Goal: Feedback & Contribution: Submit feedback/report problem

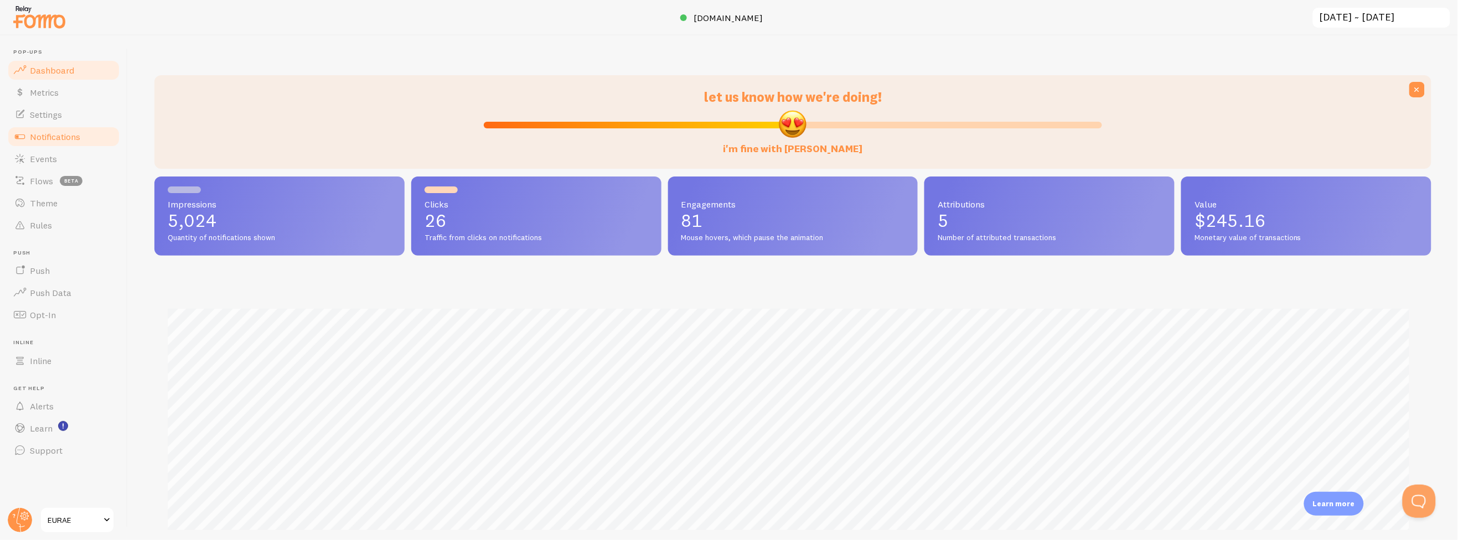
click at [71, 135] on span "Notifications" at bounding box center [55, 136] width 50 height 11
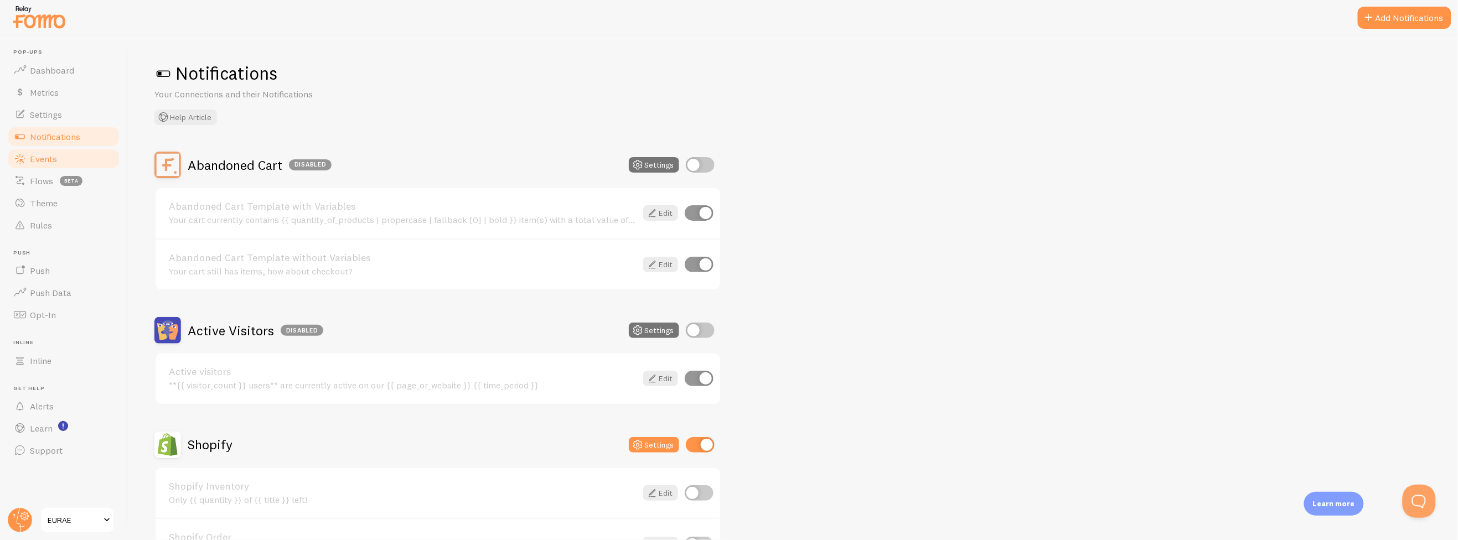
click at [71, 151] on link "Events" at bounding box center [64, 159] width 114 height 22
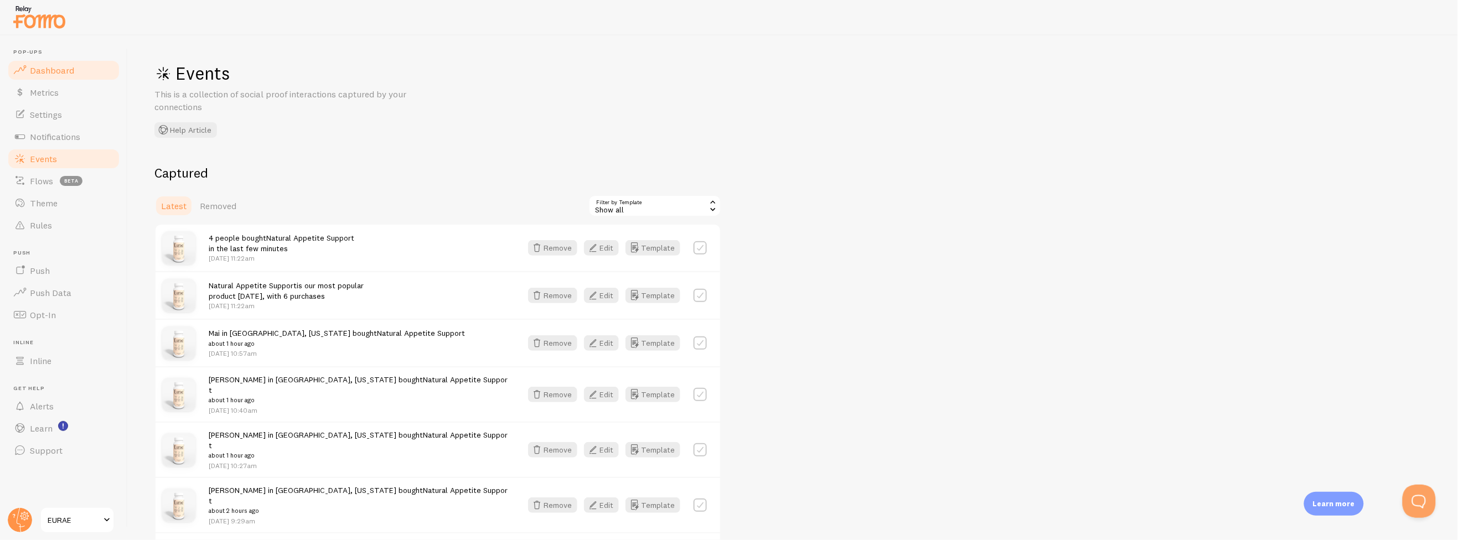
click at [71, 68] on span "Dashboard" at bounding box center [52, 70] width 44 height 11
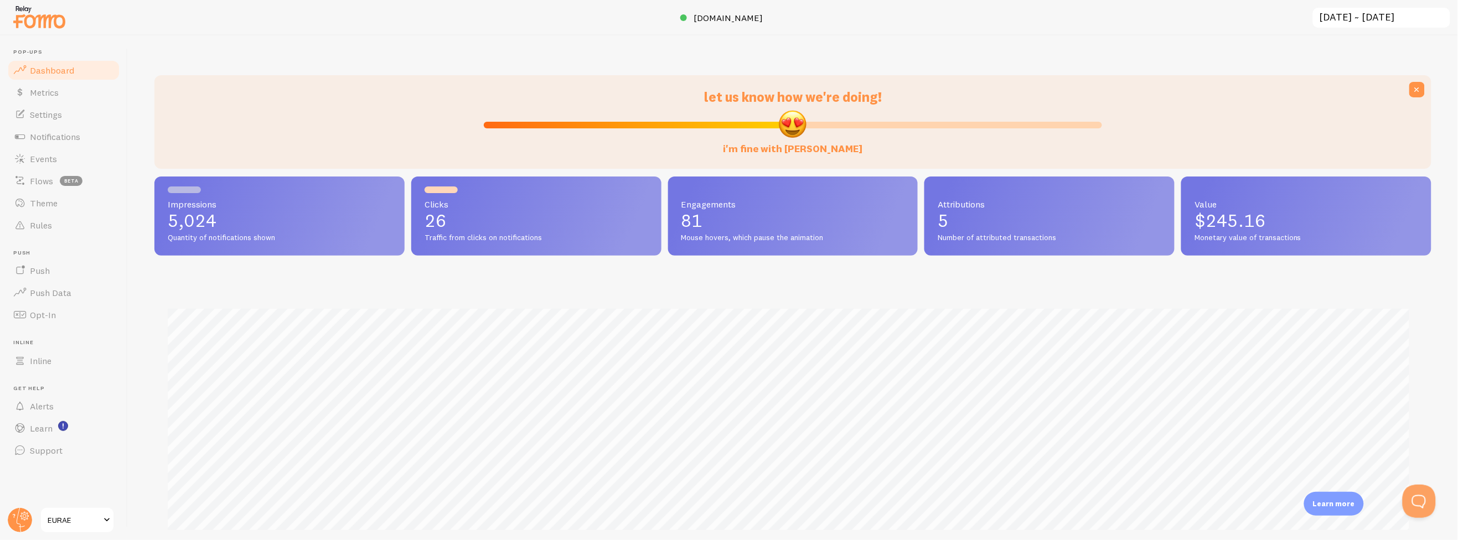
scroll to position [290, 1268]
click at [76, 99] on link "Metrics" at bounding box center [64, 92] width 114 height 22
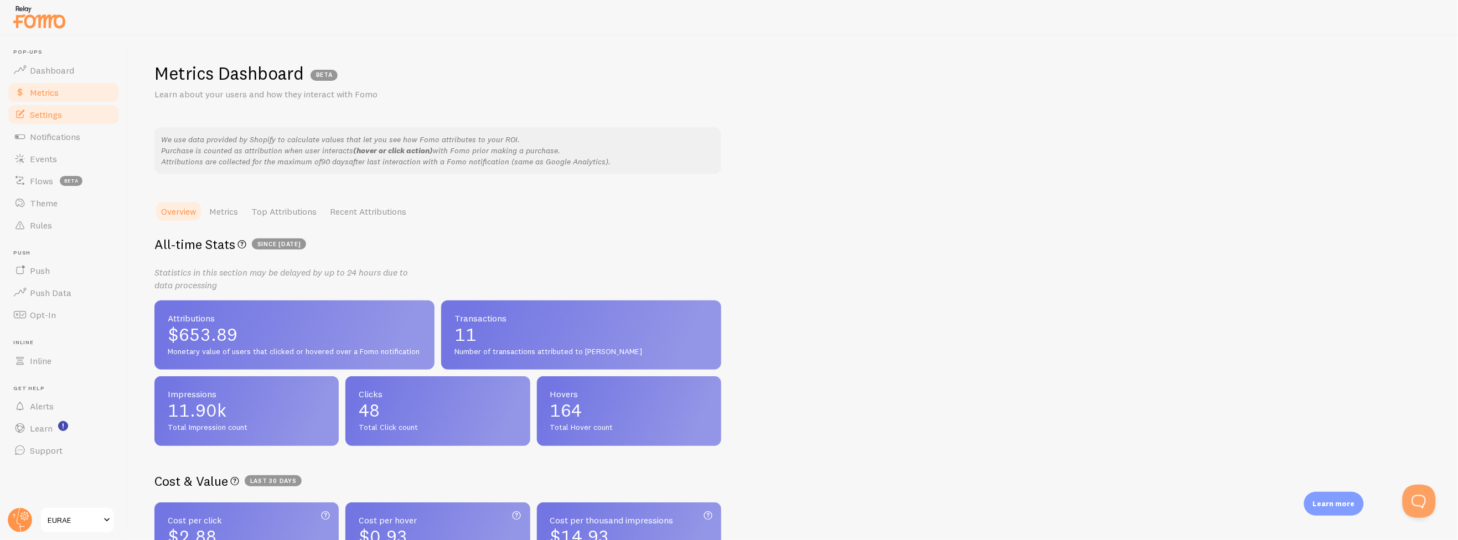
click at [75, 105] on link "Settings" at bounding box center [64, 115] width 114 height 22
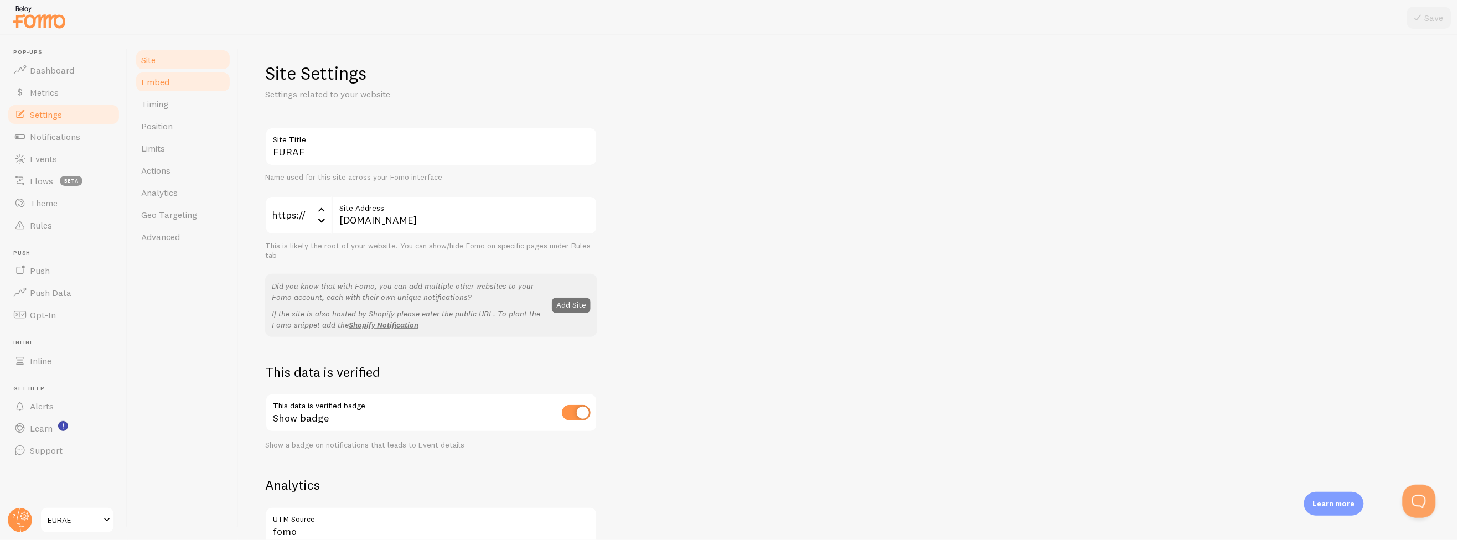
click at [152, 83] on span "Embed" at bounding box center [155, 81] width 28 height 11
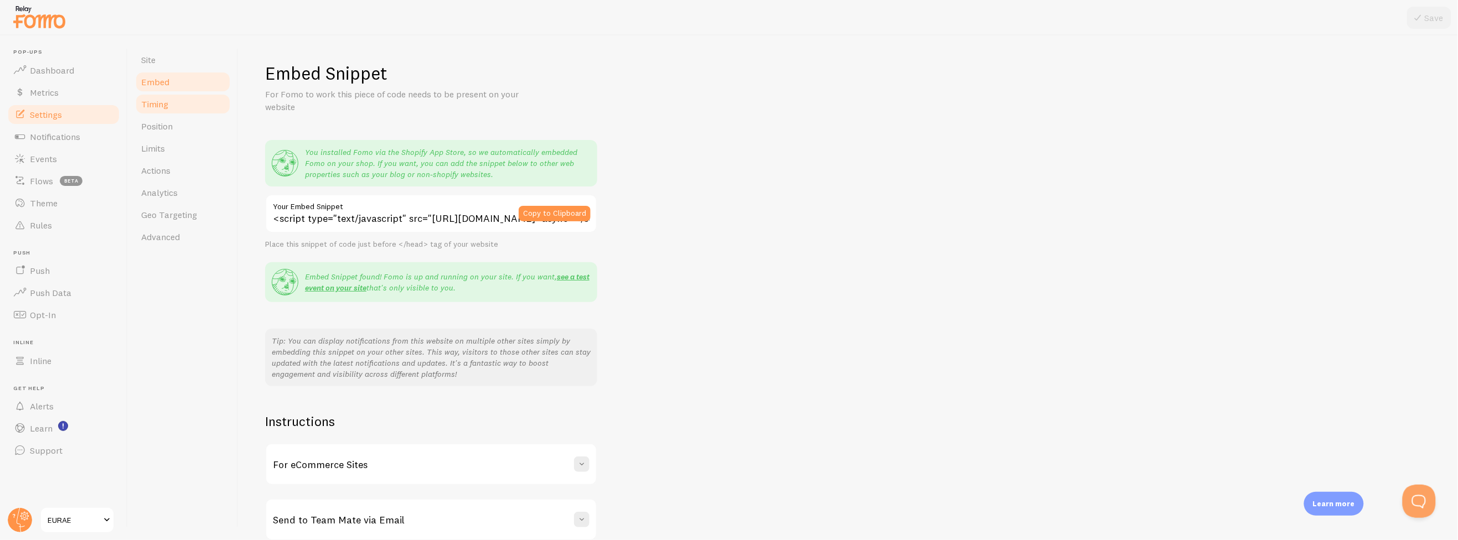
click at [157, 99] on span "Timing" at bounding box center [154, 104] width 27 height 11
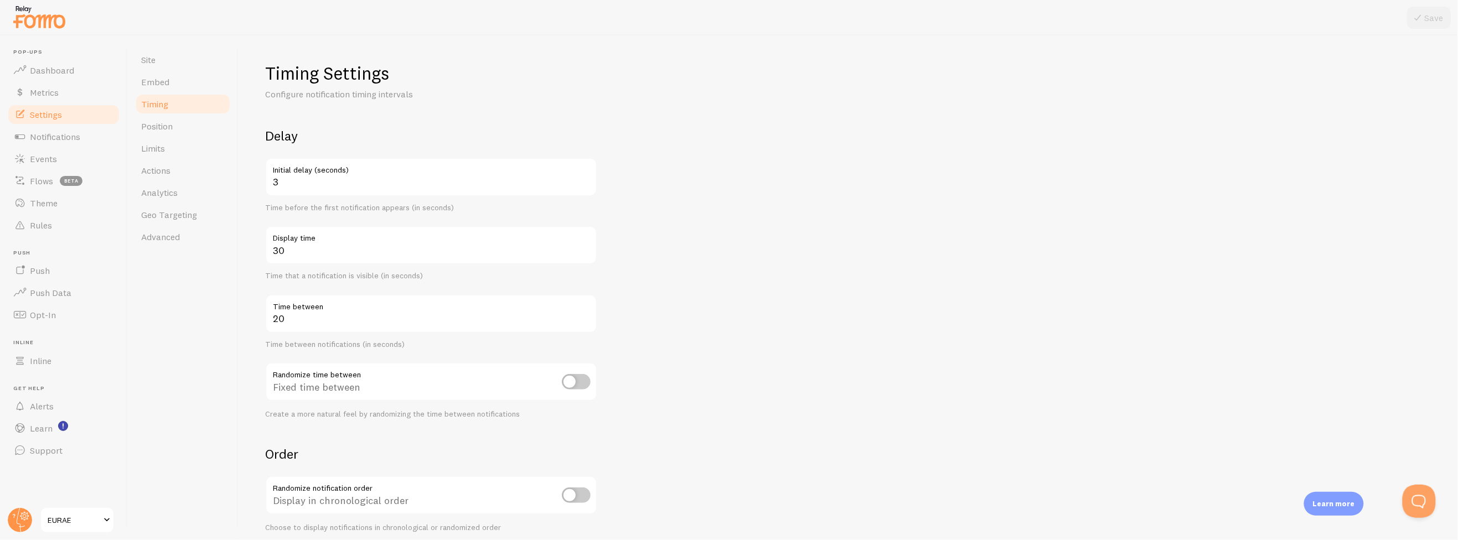
scroll to position [111, 0]
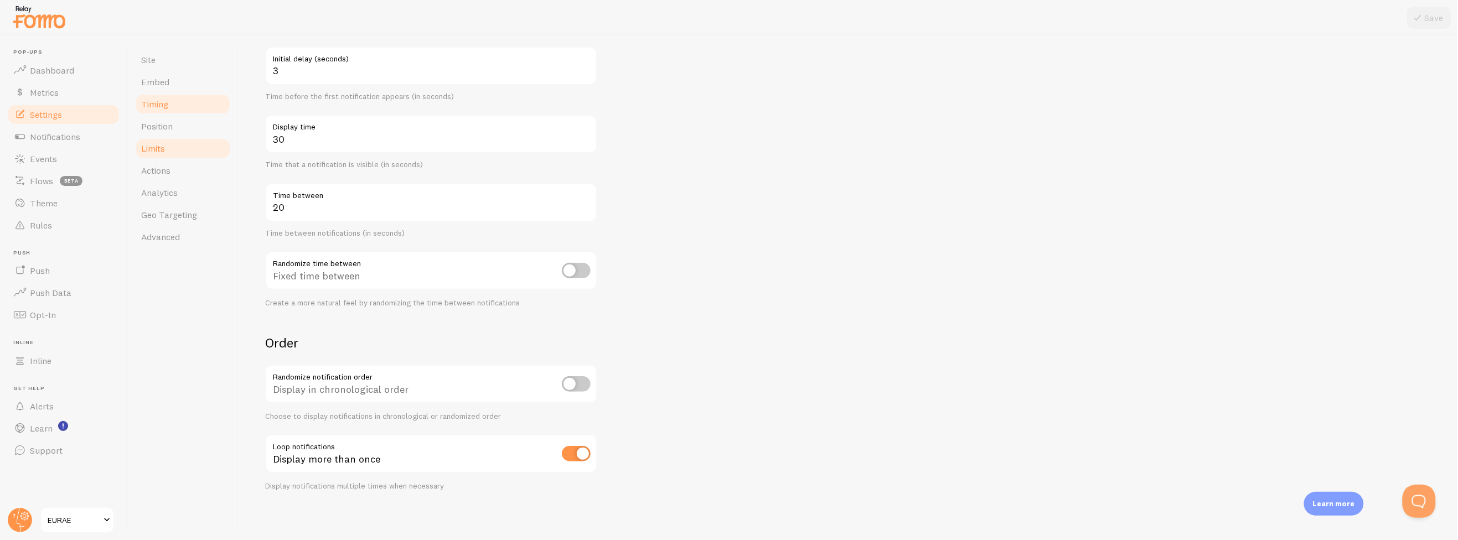
click at [162, 139] on link "Limits" at bounding box center [183, 148] width 97 height 22
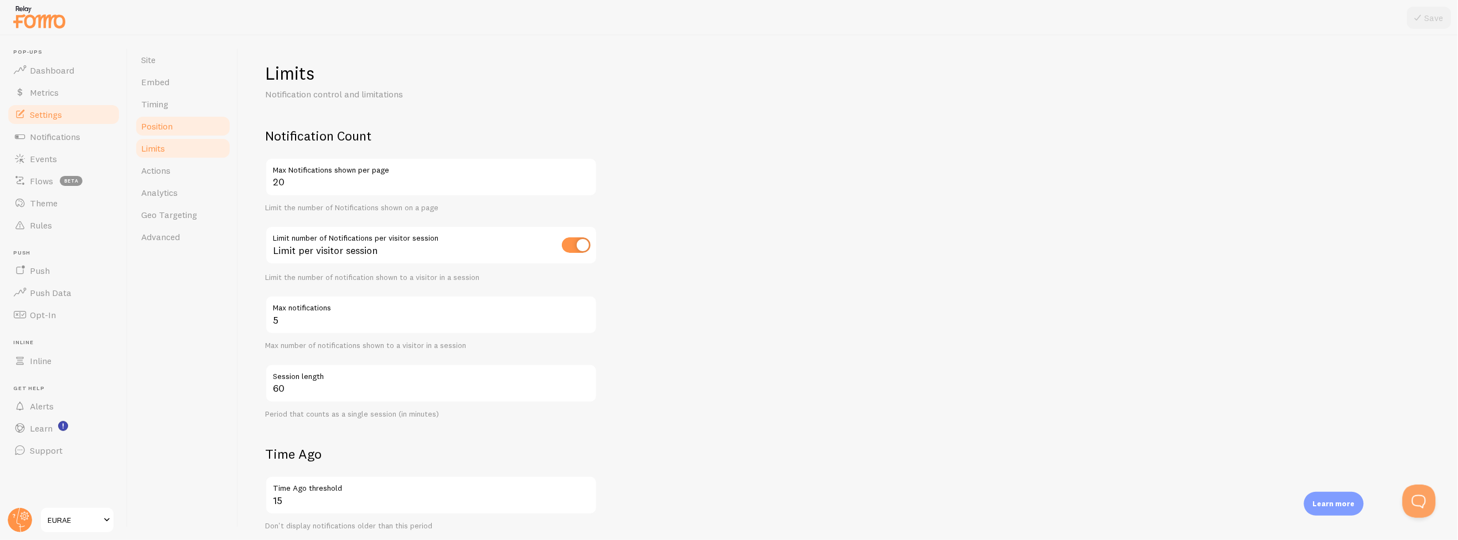
click at [173, 131] on span "Position" at bounding box center [157, 126] width 32 height 11
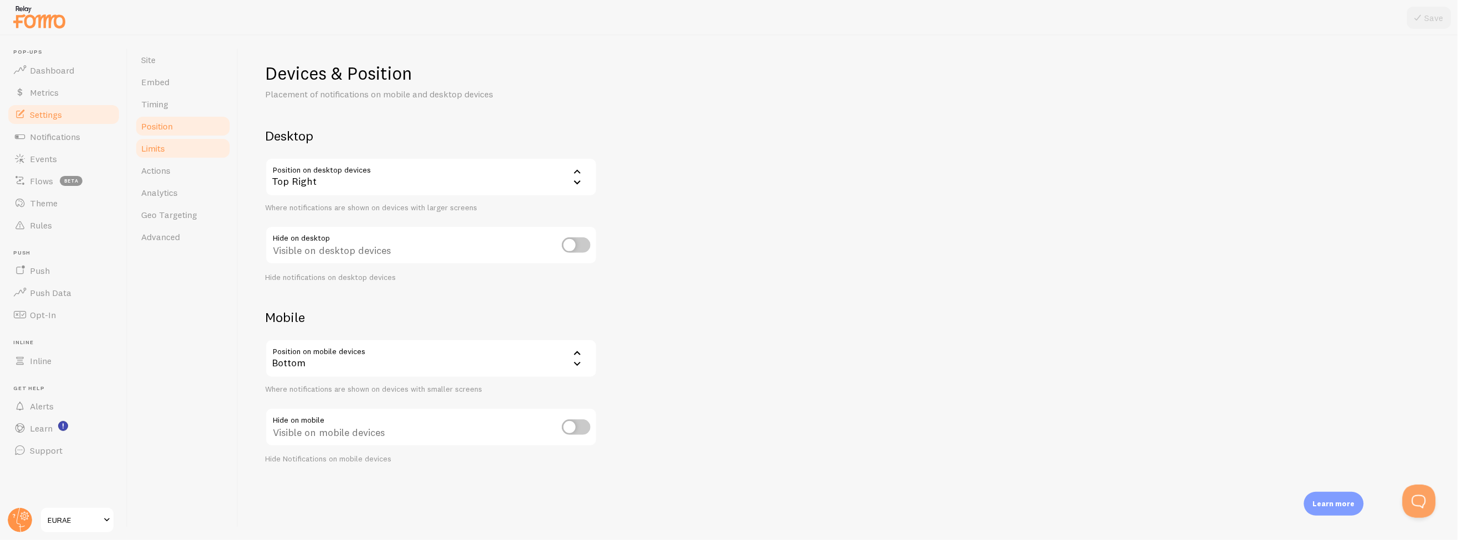
click at [177, 146] on link "Limits" at bounding box center [183, 148] width 97 height 22
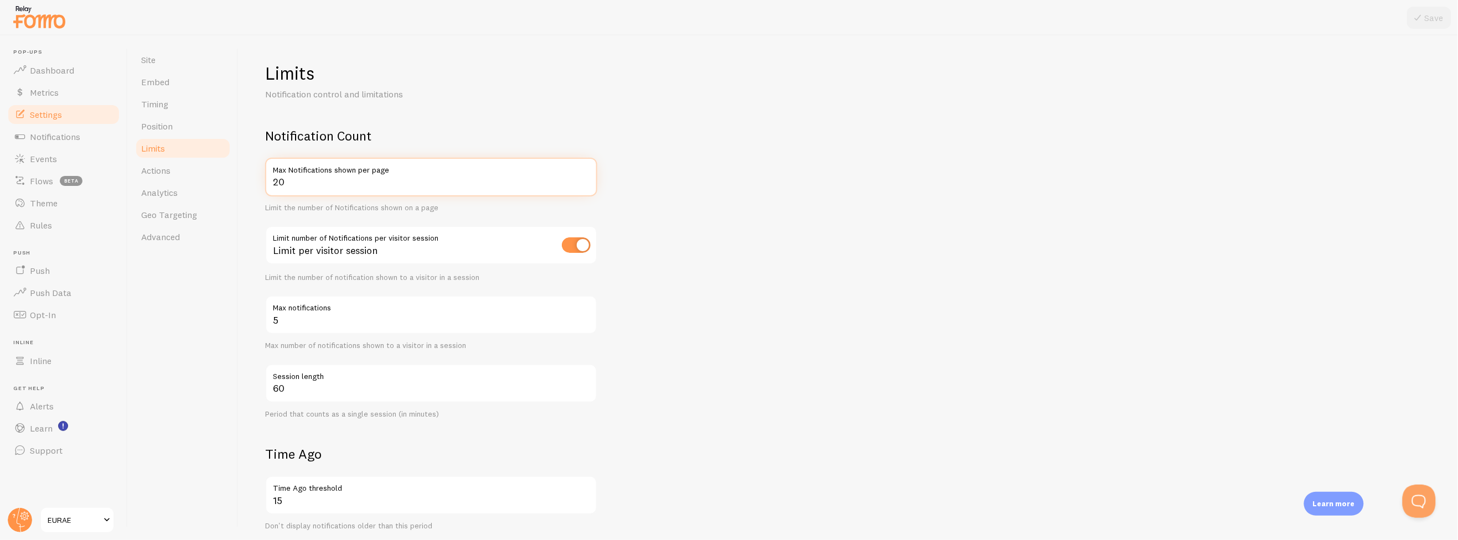
click at [288, 179] on input "20" at bounding box center [431, 177] width 332 height 39
type input "5"
click at [1441, 28] on button "Save" at bounding box center [1429, 18] width 44 height 22
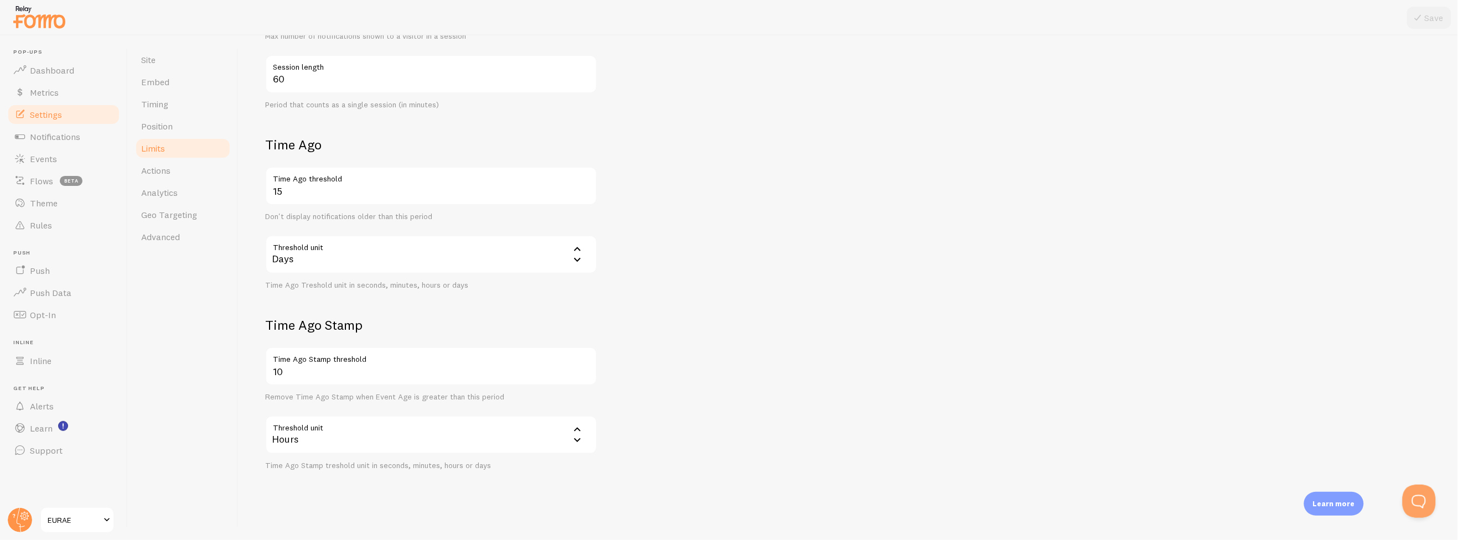
scroll to position [311, 0]
click at [173, 170] on link "Actions" at bounding box center [183, 170] width 97 height 22
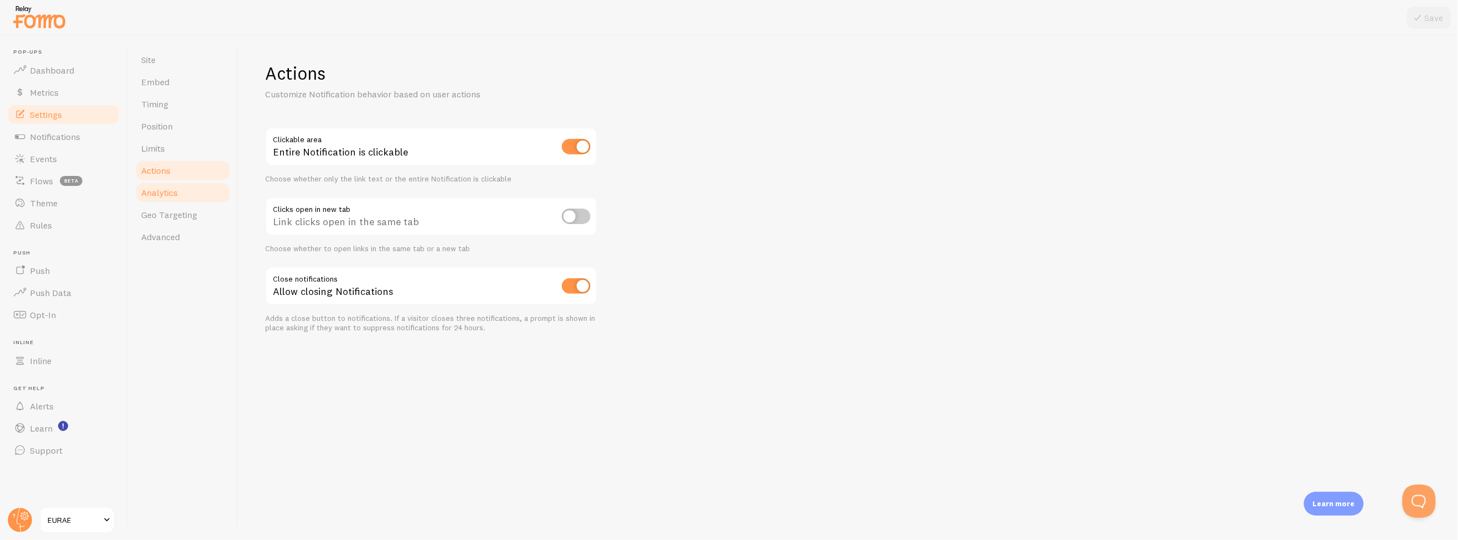
click at [174, 185] on link "Analytics" at bounding box center [183, 193] width 97 height 22
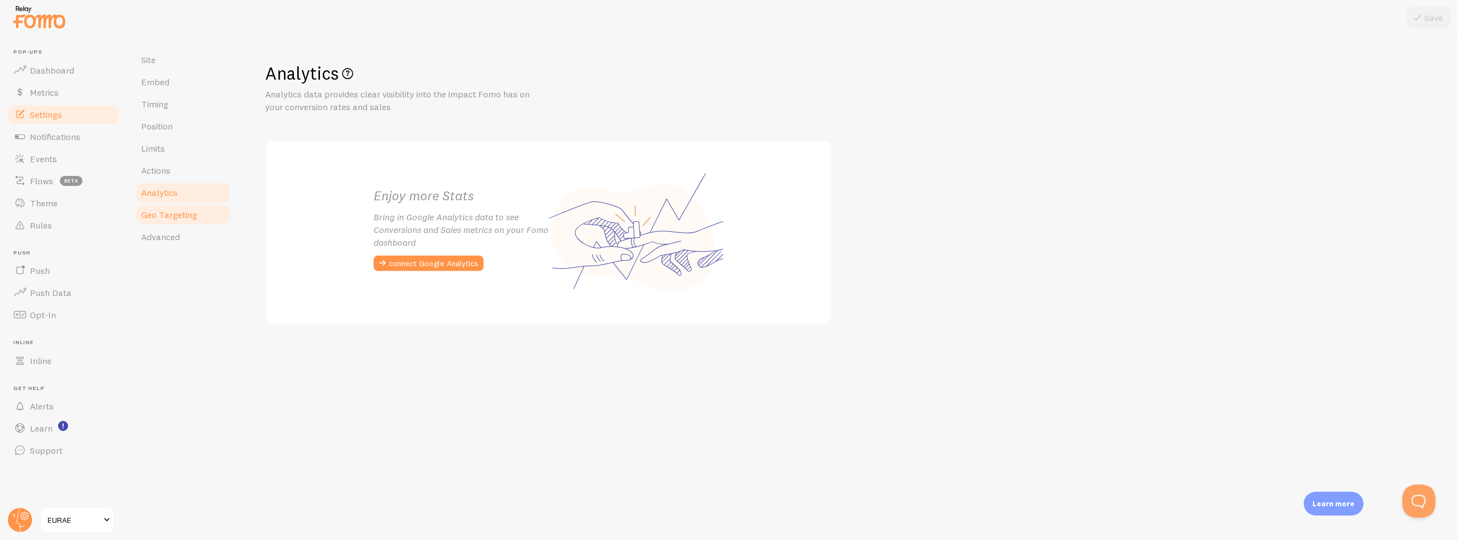
click at [191, 215] on span "Geo Targeting" at bounding box center [169, 214] width 56 height 11
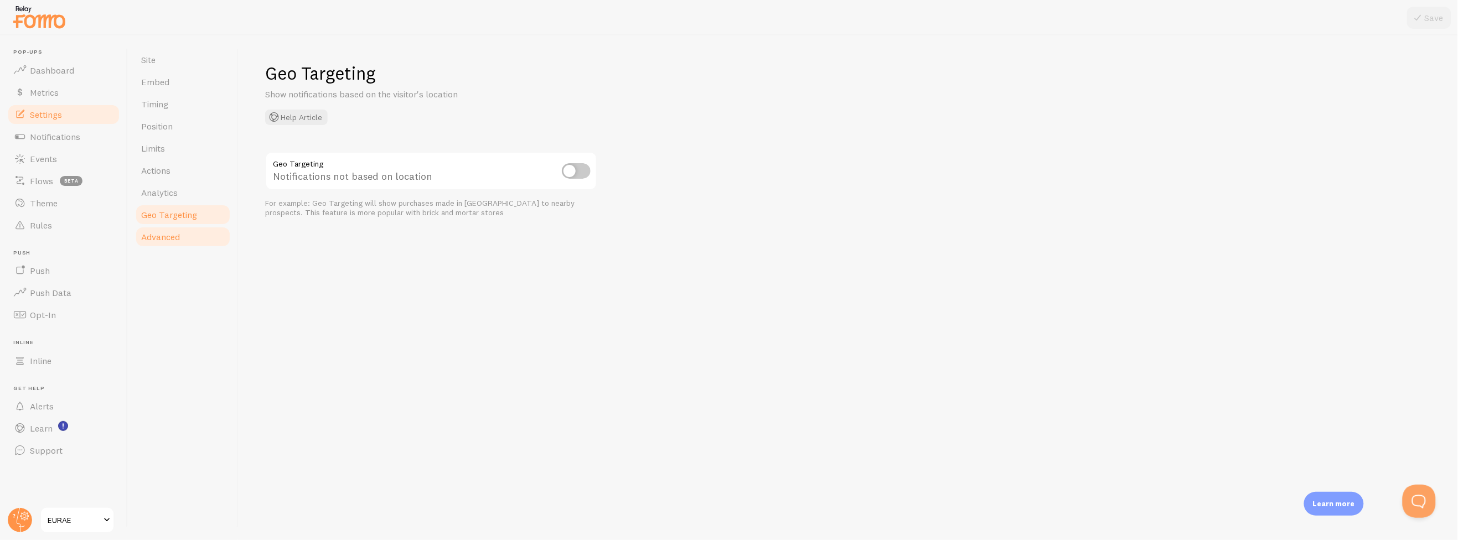
click at [194, 241] on link "Advanced" at bounding box center [183, 237] width 97 height 22
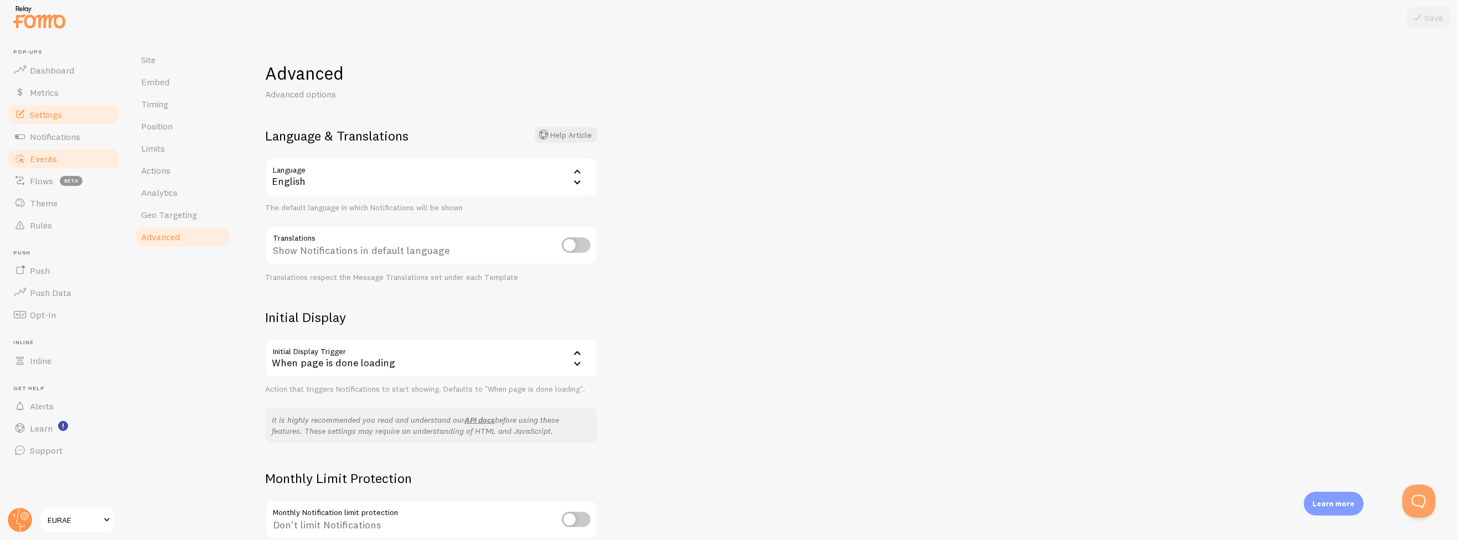
click at [68, 153] on link "Events" at bounding box center [64, 159] width 114 height 22
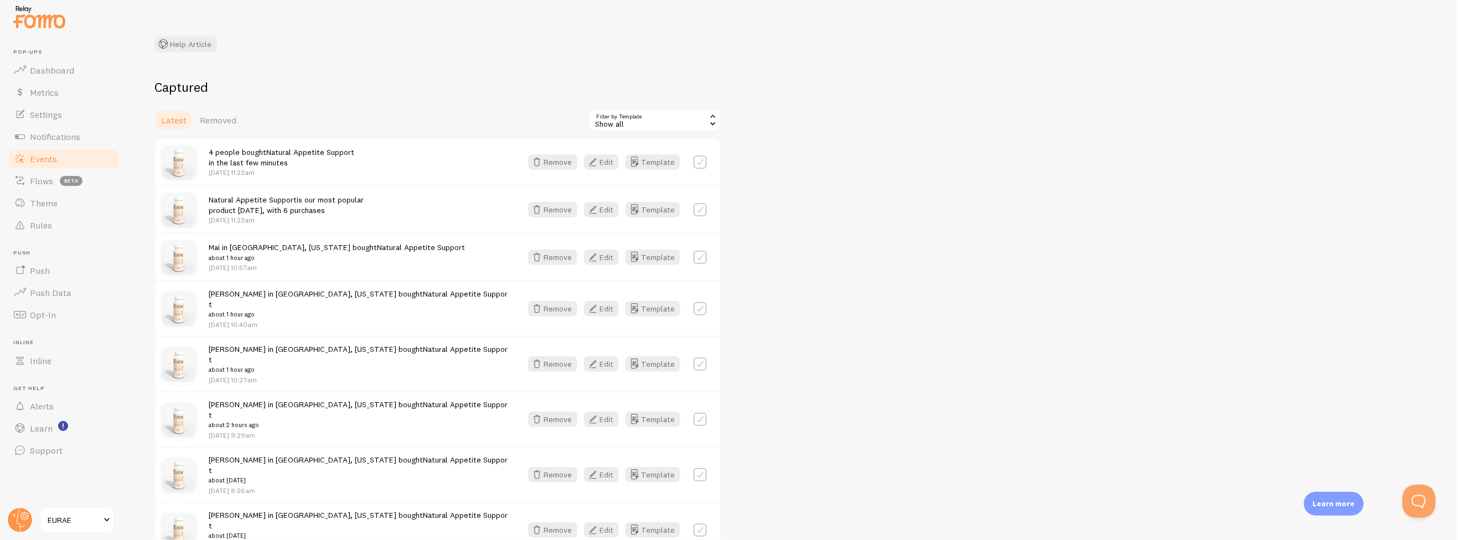
scroll to position [184, 0]
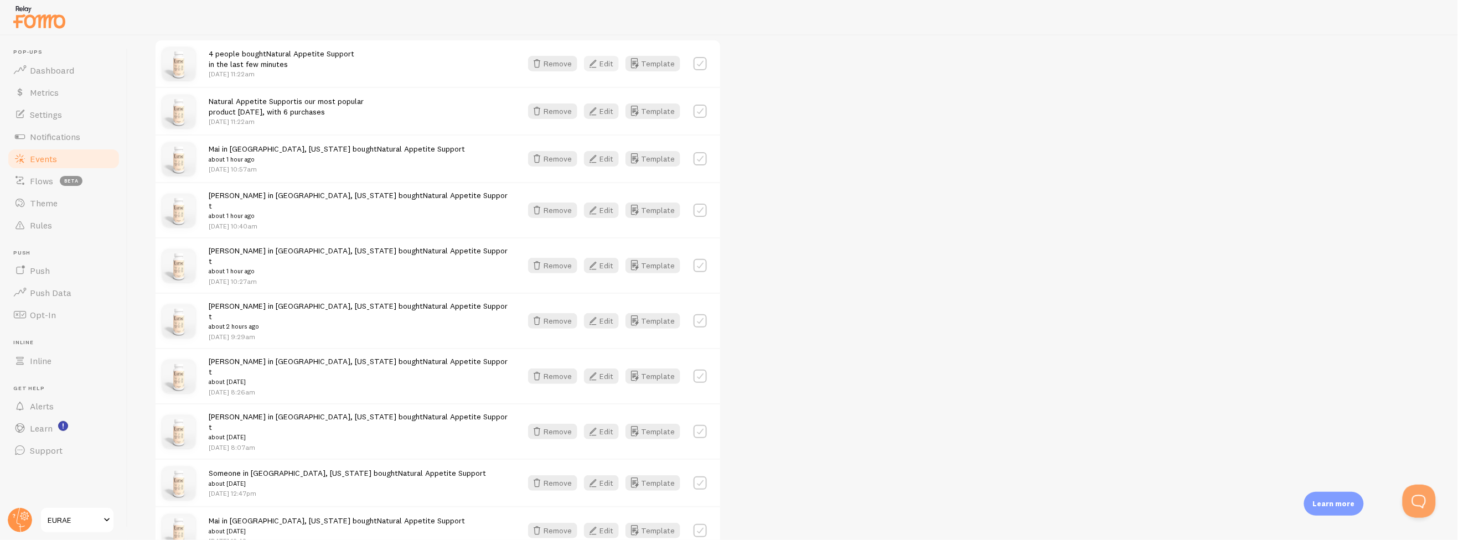
click at [600, 65] on icon "button" at bounding box center [592, 63] width 13 height 13
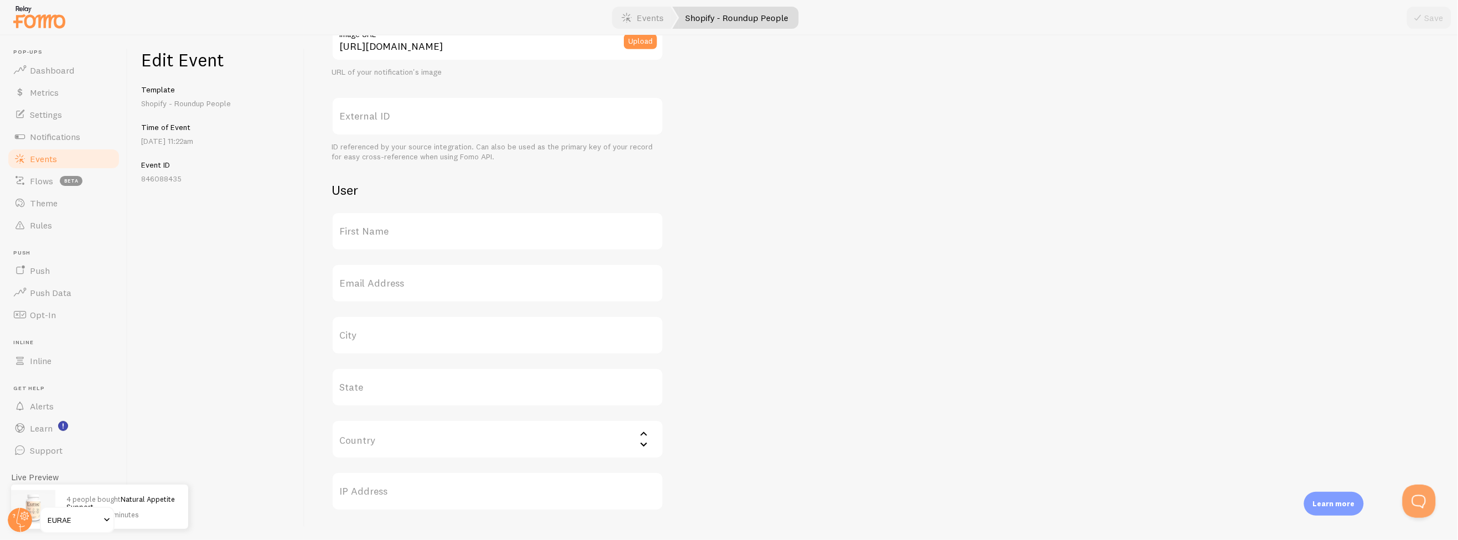
scroll to position [359, 0]
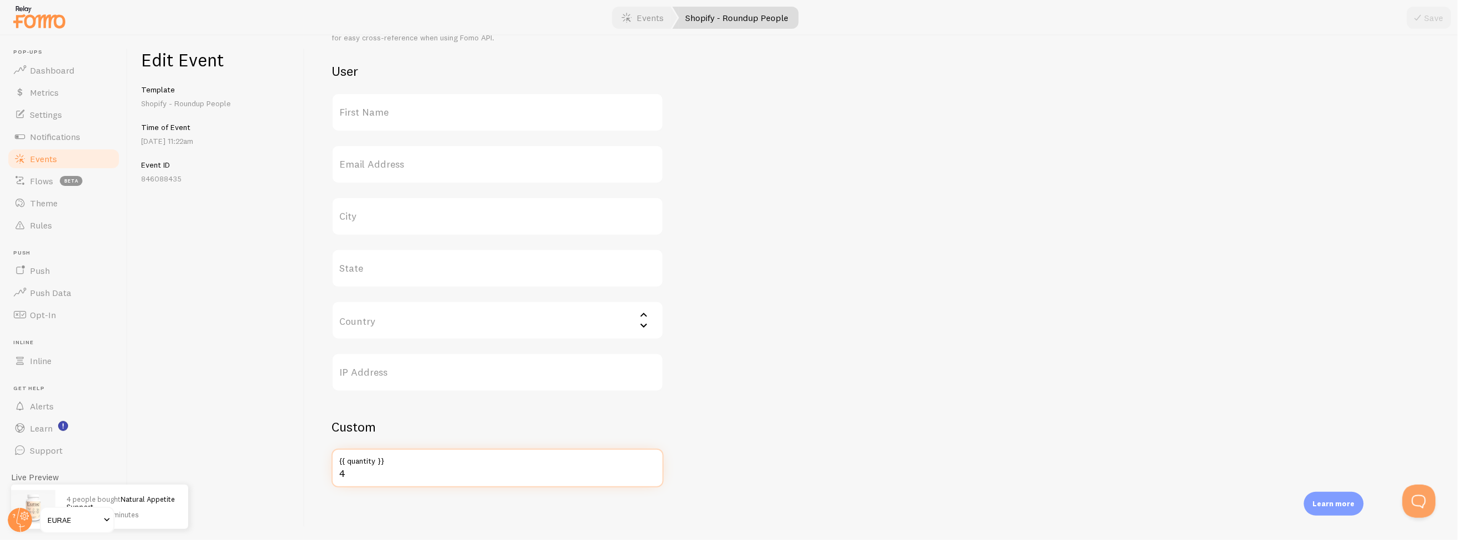
click at [390, 479] on input "4" at bounding box center [498, 468] width 332 height 39
click at [392, 475] on input "60" at bounding box center [498, 468] width 332 height 39
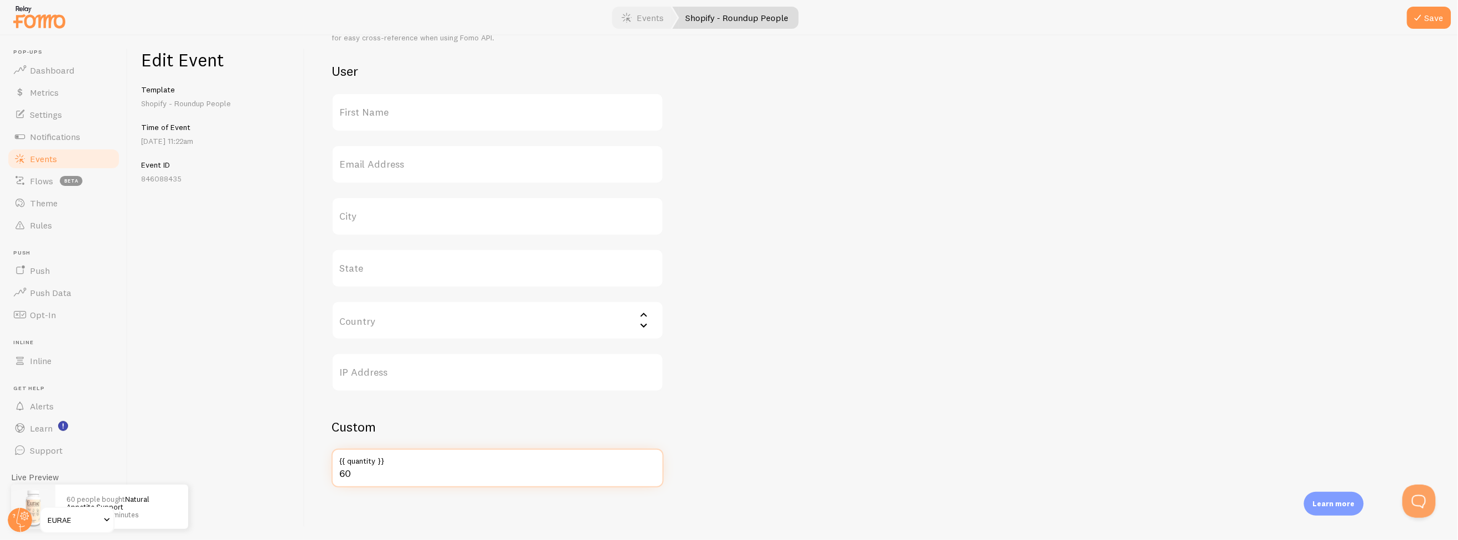
click at [392, 475] on input "60" at bounding box center [498, 468] width 332 height 39
type input "1"
type input "256"
click at [1450, 17] on button "Save" at bounding box center [1429, 18] width 44 height 22
click at [179, 491] on span at bounding box center [180, 492] width 19 height 19
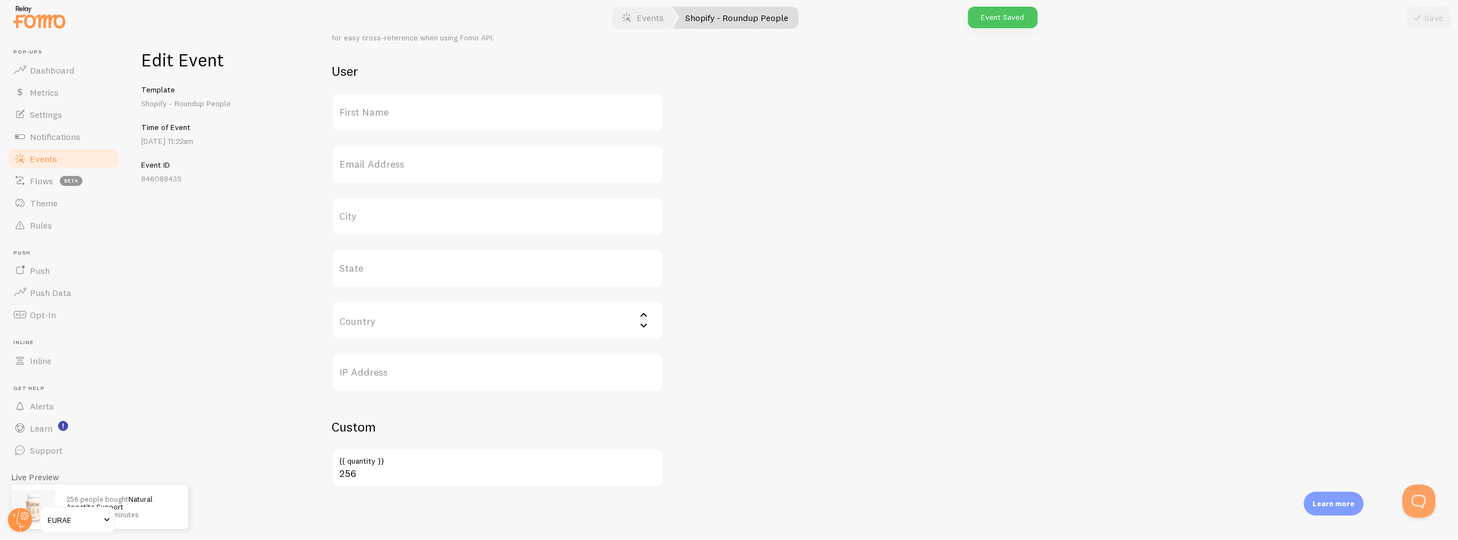
click at [56, 163] on link "Events" at bounding box center [64, 159] width 114 height 22
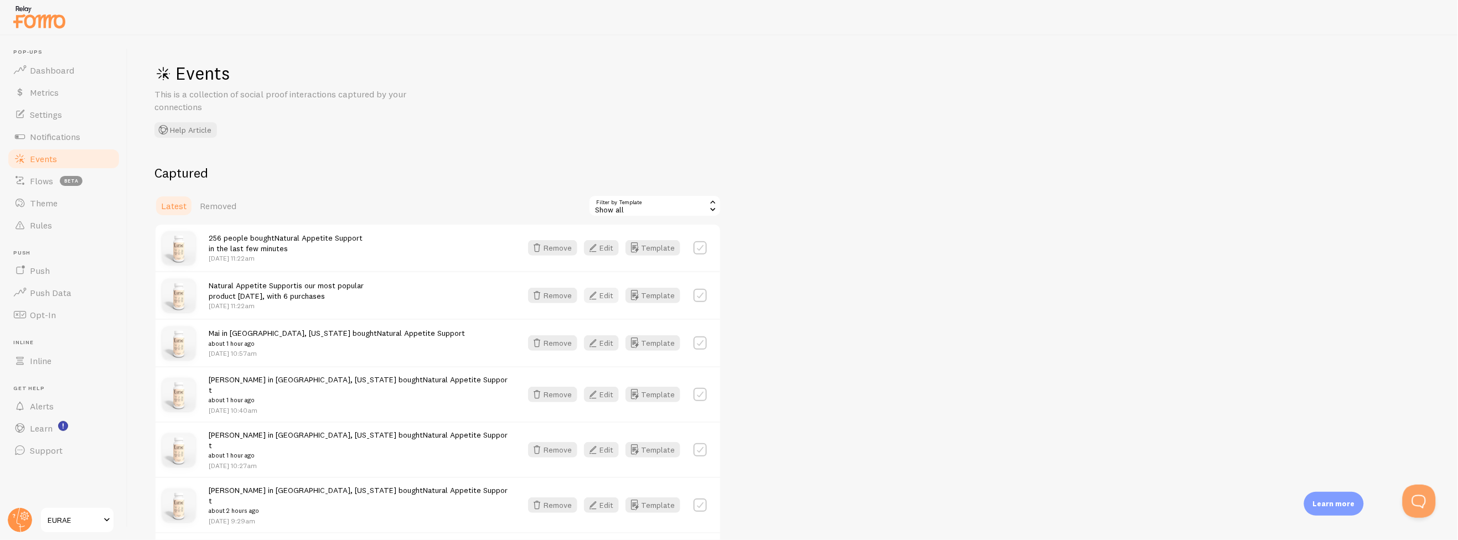
click at [608, 296] on button "Edit" at bounding box center [601, 296] width 35 height 16
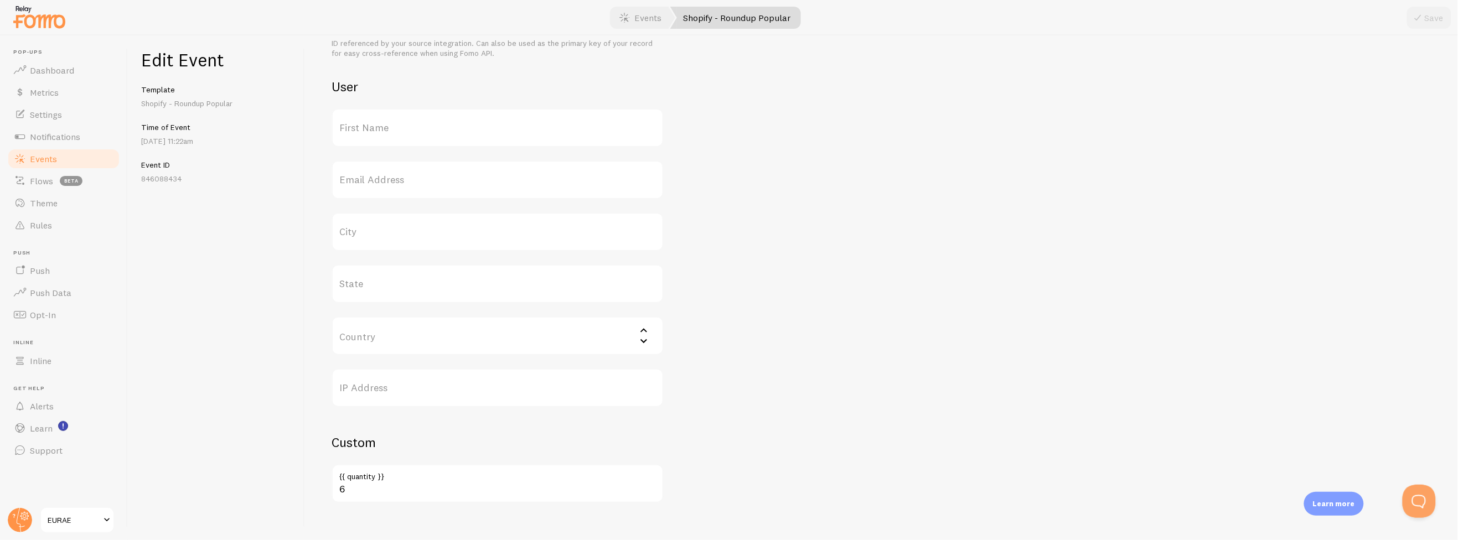
scroll to position [359, 0]
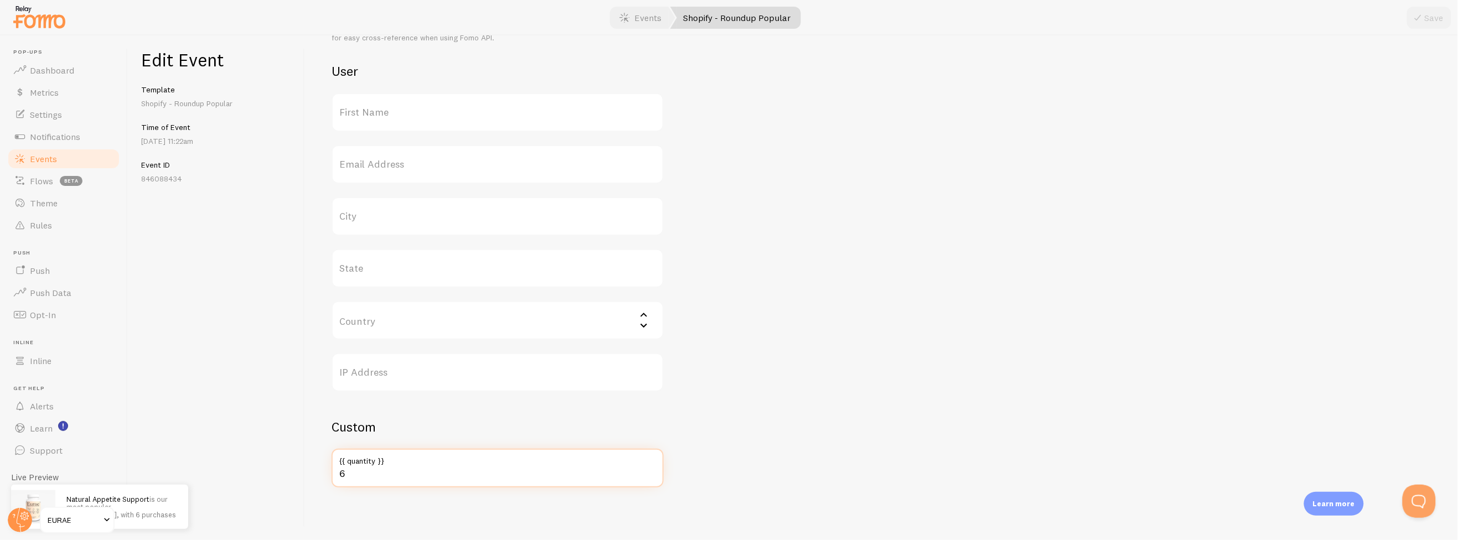
click at [400, 473] on input "6" at bounding box center [498, 468] width 332 height 39
type input "1386"
click at [1432, 14] on button "Save" at bounding box center [1429, 18] width 44 height 22
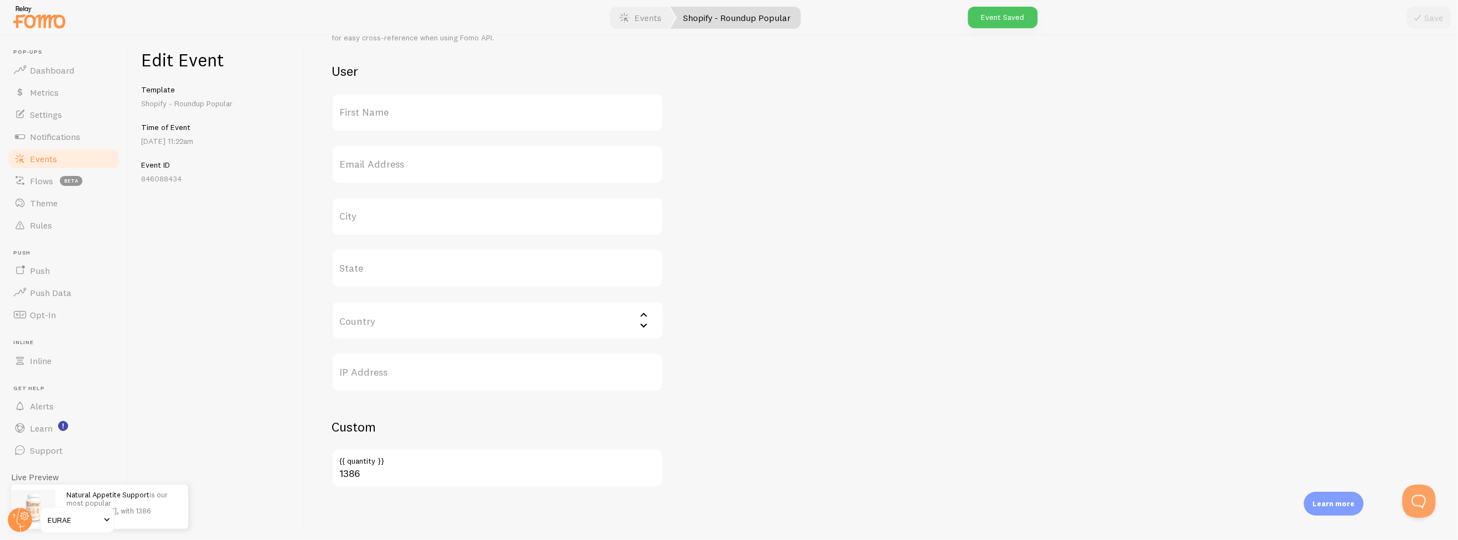
click at [86, 163] on link "Events" at bounding box center [64, 159] width 114 height 22
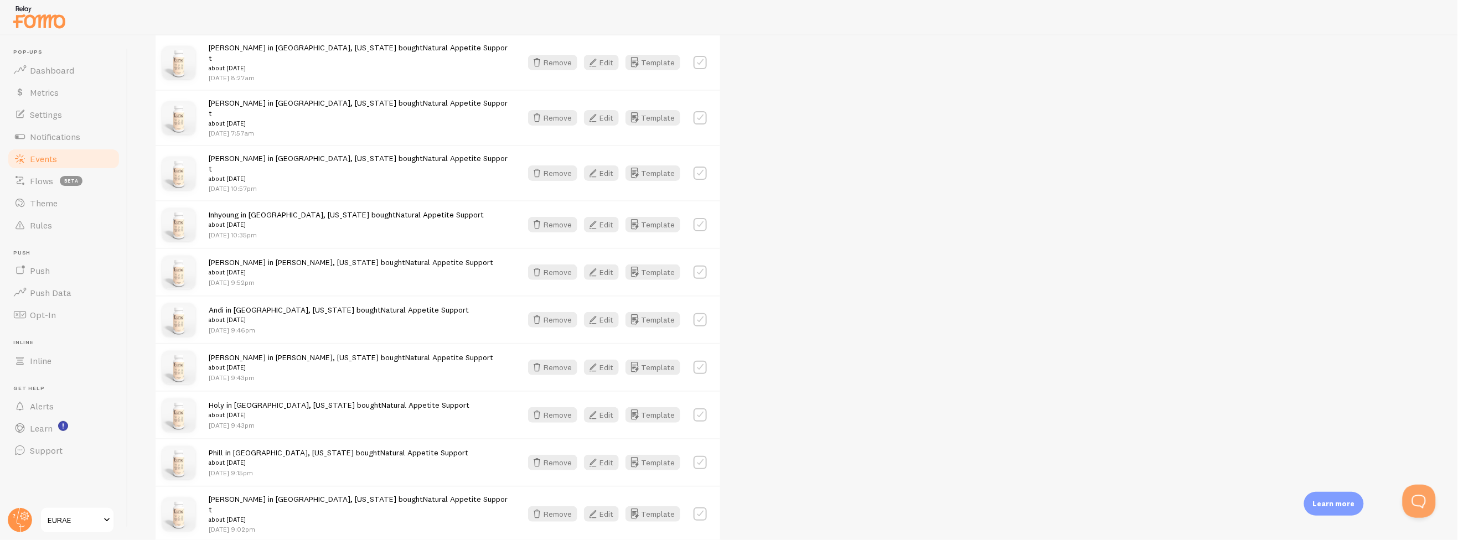
scroll to position [1197, 0]
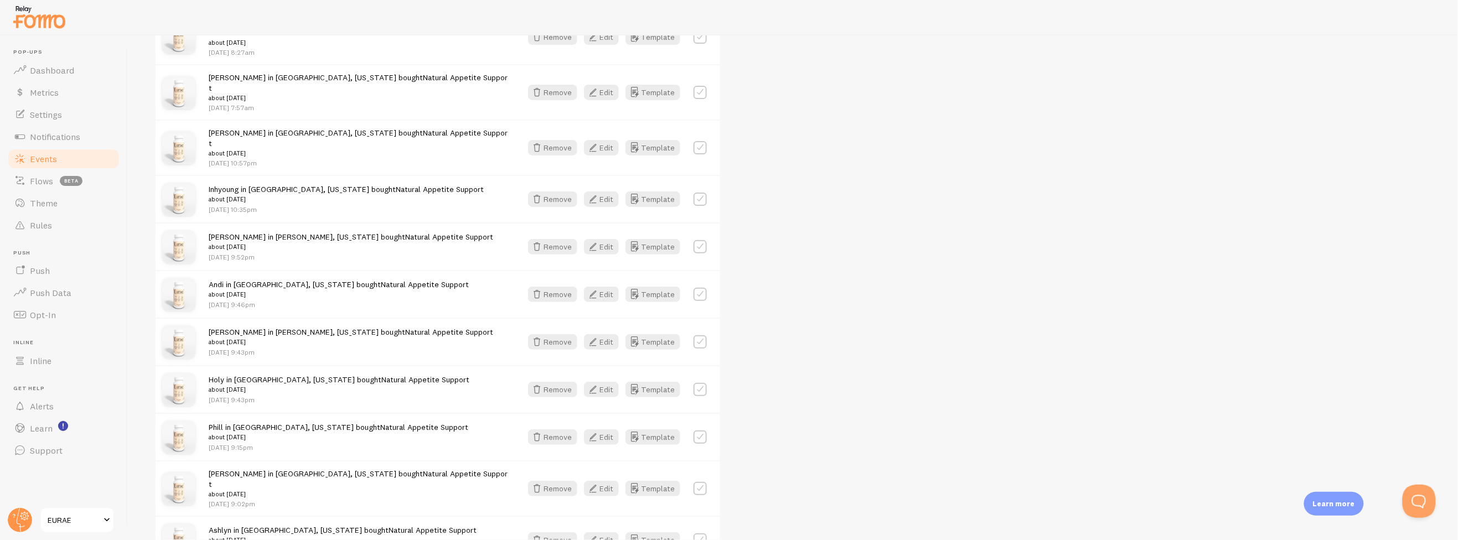
click at [699, 482] on label at bounding box center [700, 488] width 13 height 13
click at [700, 482] on label at bounding box center [700, 488] width 13 height 13
checkbox input "false"
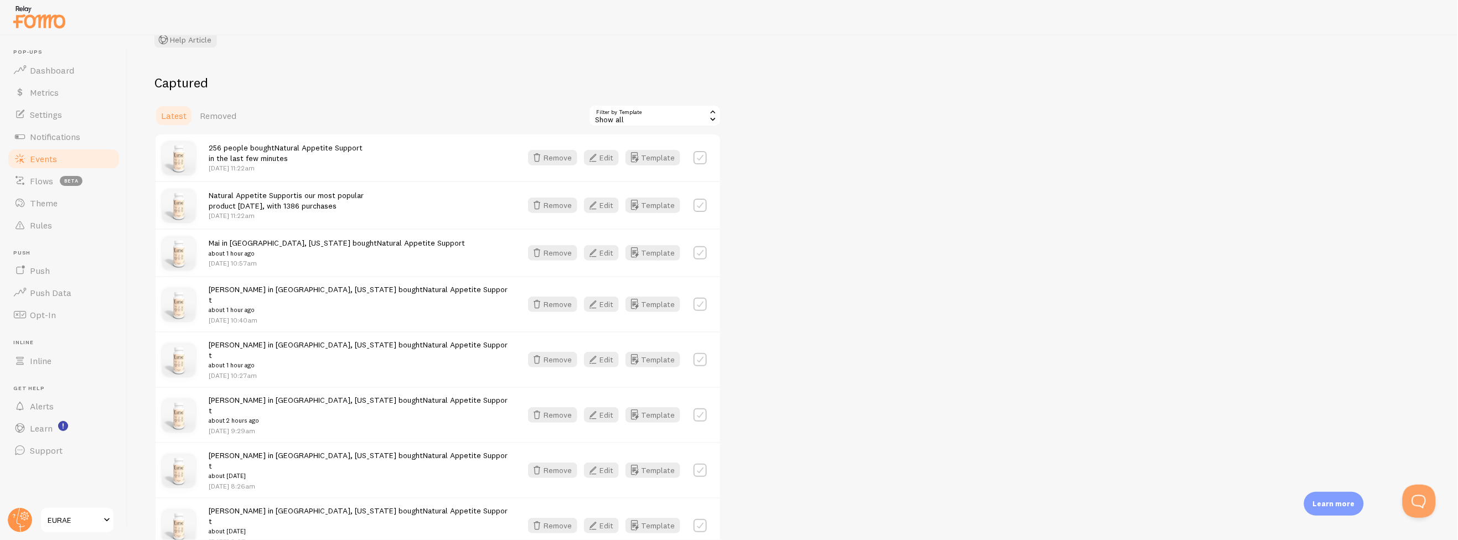
scroll to position [0, 0]
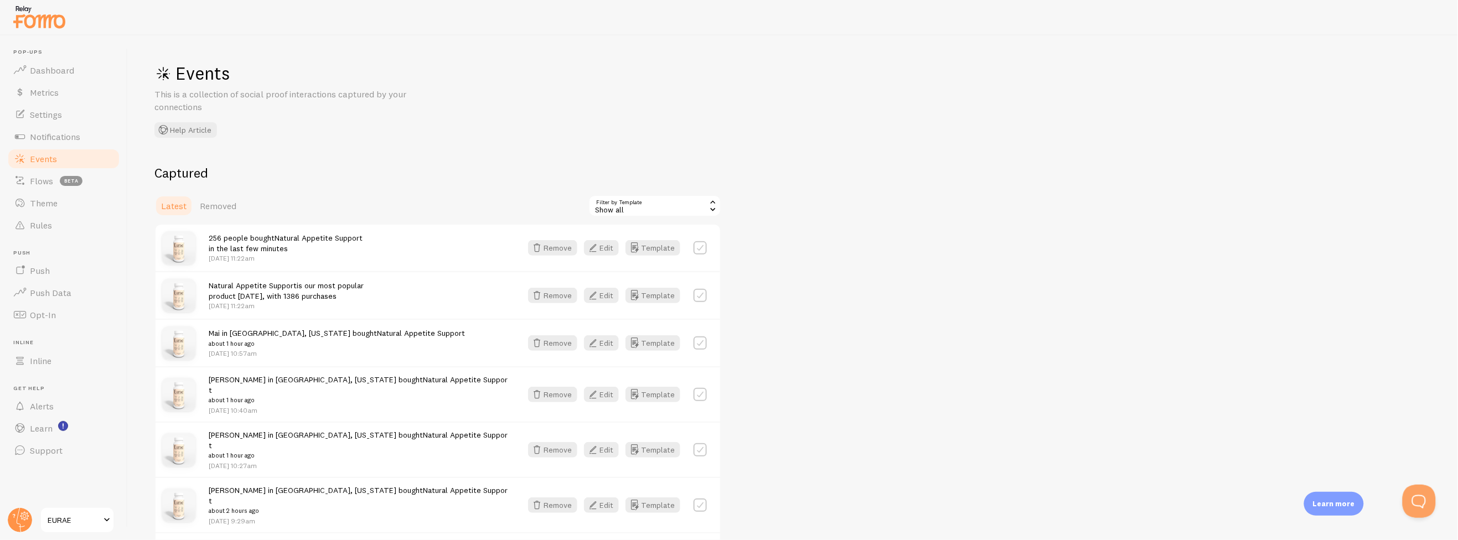
click at [207, 210] on span "Removed" at bounding box center [218, 205] width 37 height 11
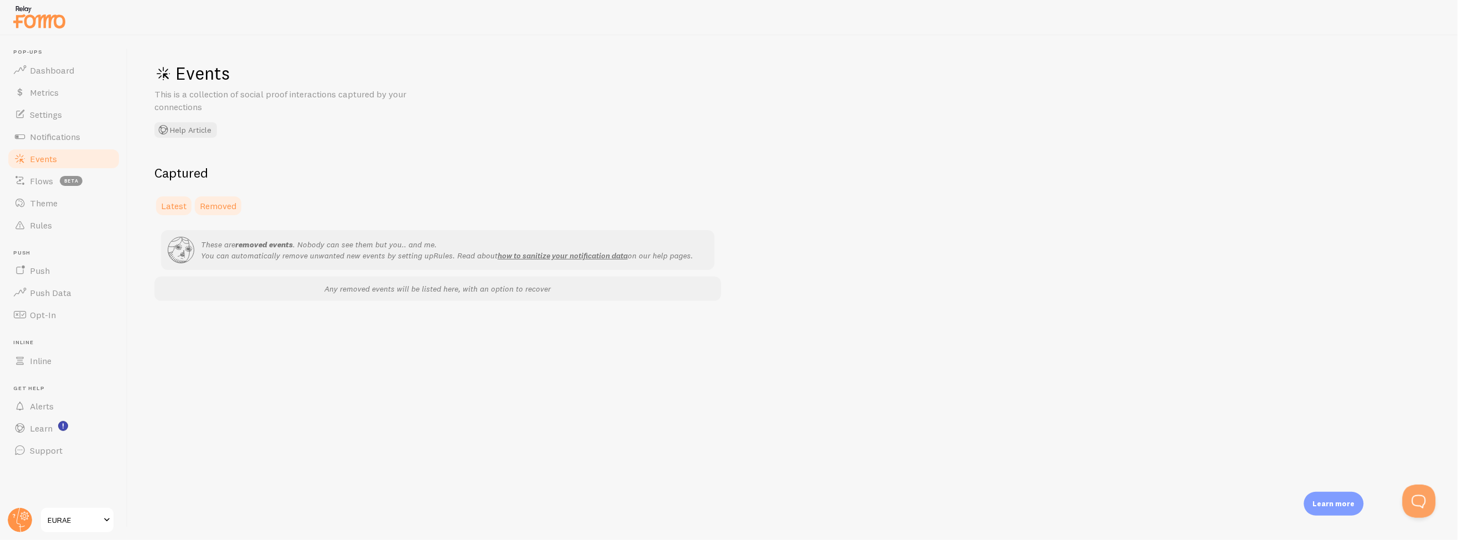
click at [177, 208] on span "Latest" at bounding box center [173, 205] width 25 height 11
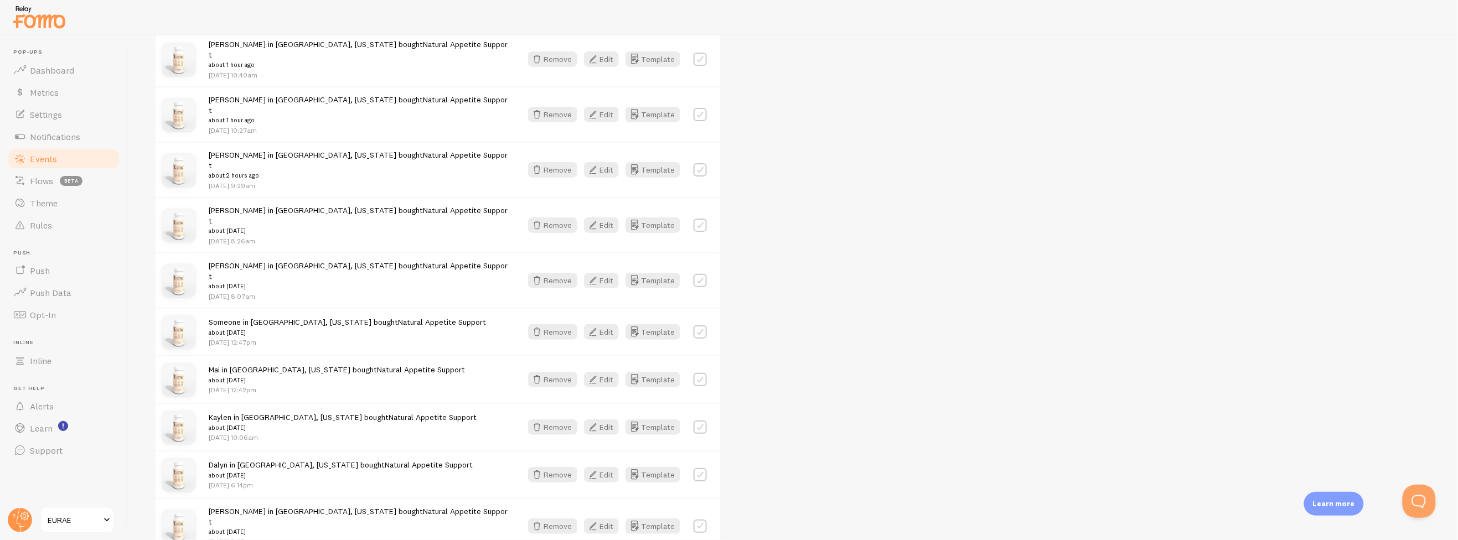
scroll to position [28, 0]
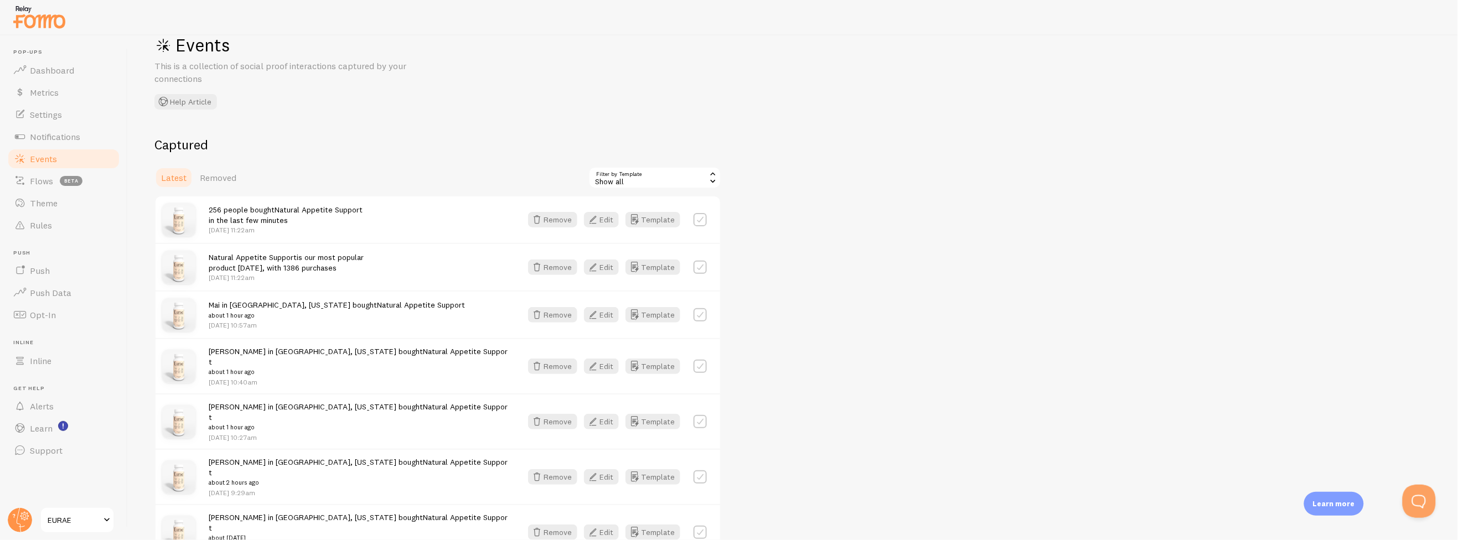
click at [695, 313] on label at bounding box center [700, 314] width 13 height 13
checkbox input "true"
click at [695, 362] on label at bounding box center [700, 366] width 13 height 13
checkbox input "true"
click at [700, 415] on label at bounding box center [700, 421] width 13 height 13
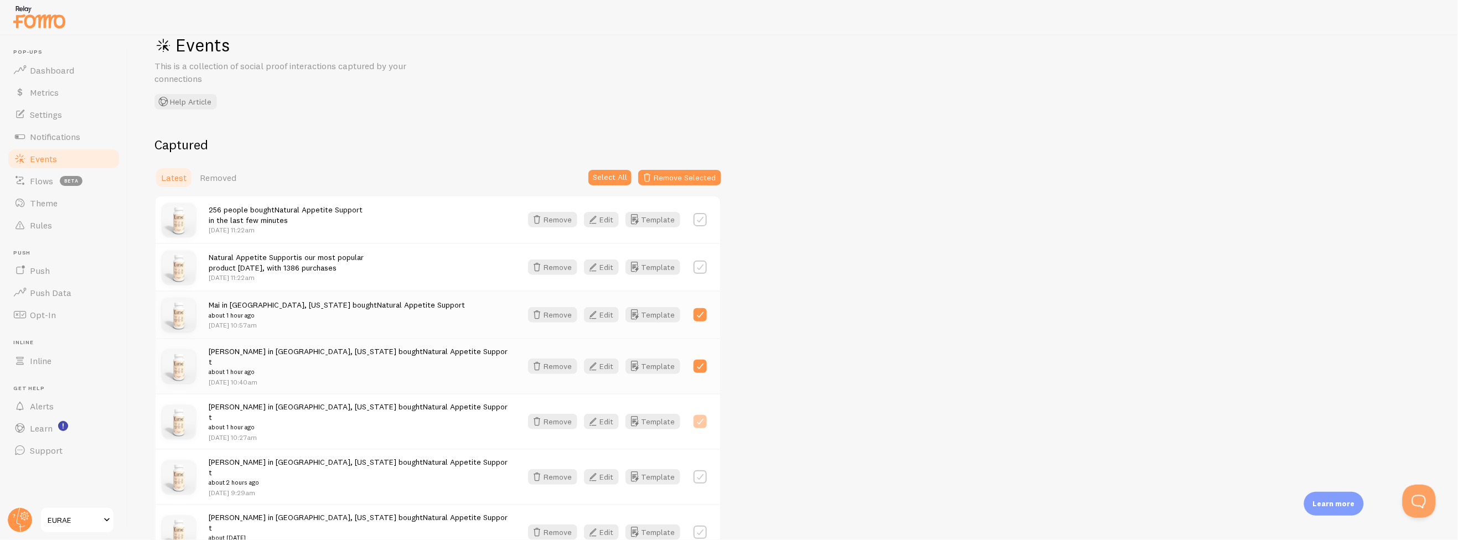
checkbox input "true"
click at [709, 469] on div "Remove Edit Template" at bounding box center [618, 477] width 192 height 16
click at [616, 174] on button "Select All" at bounding box center [610, 178] width 43 height 16
checkbox input "true"
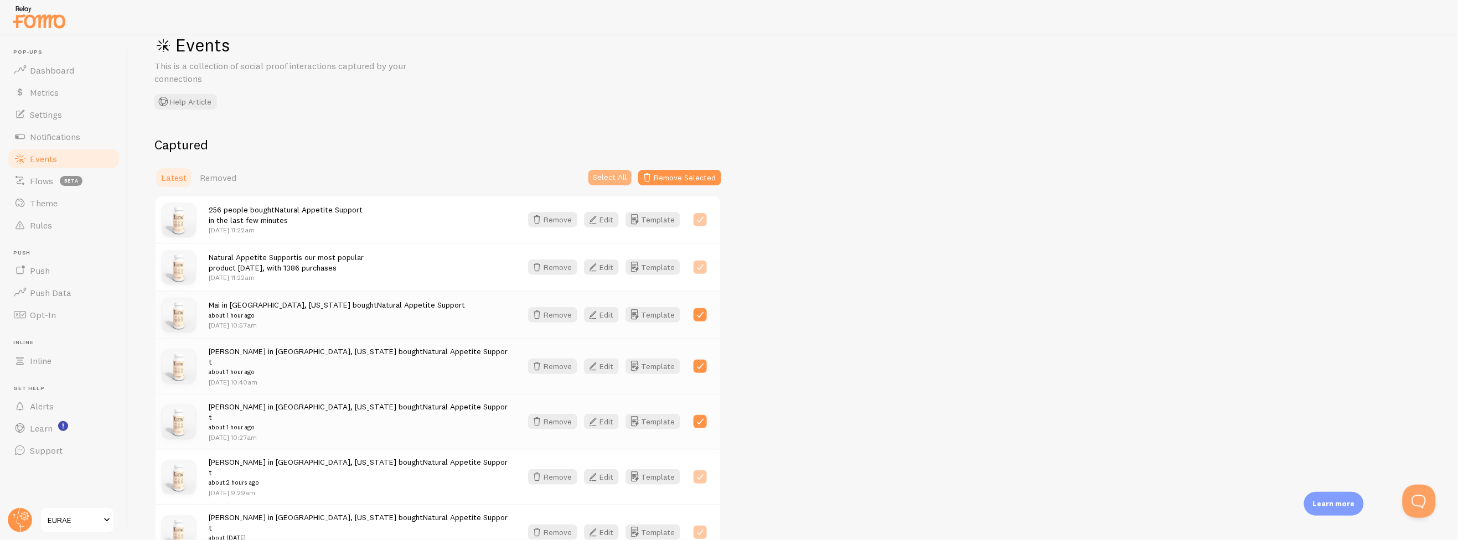
checkbox input "true"
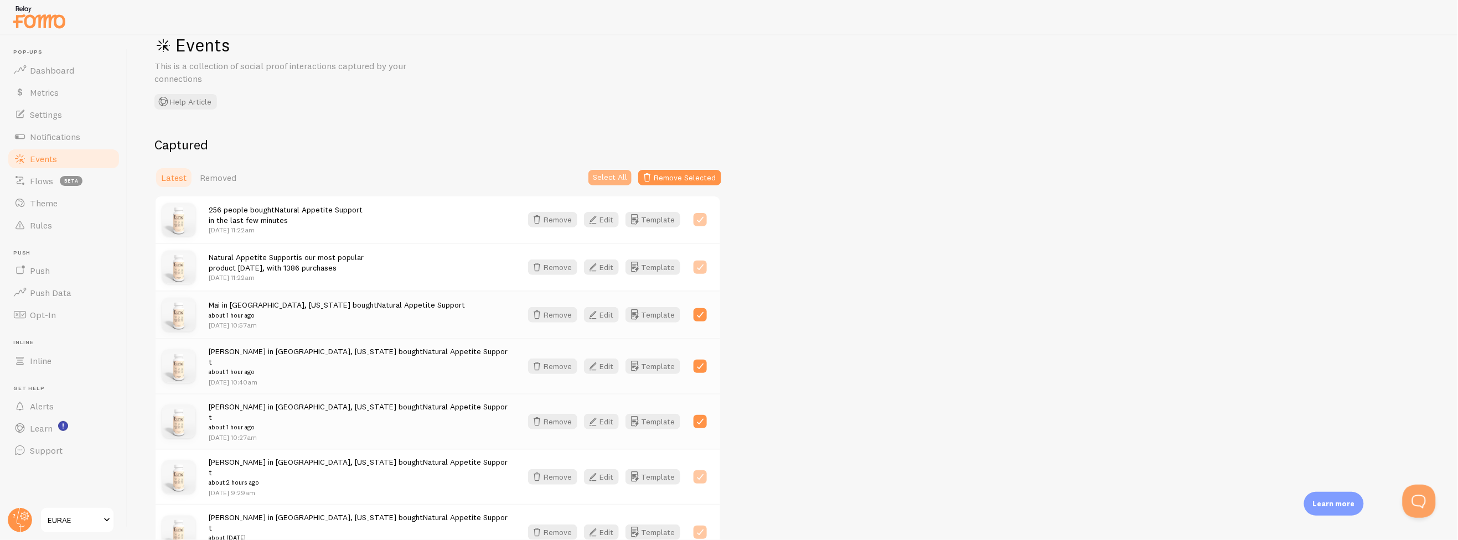
checkbox input "true"
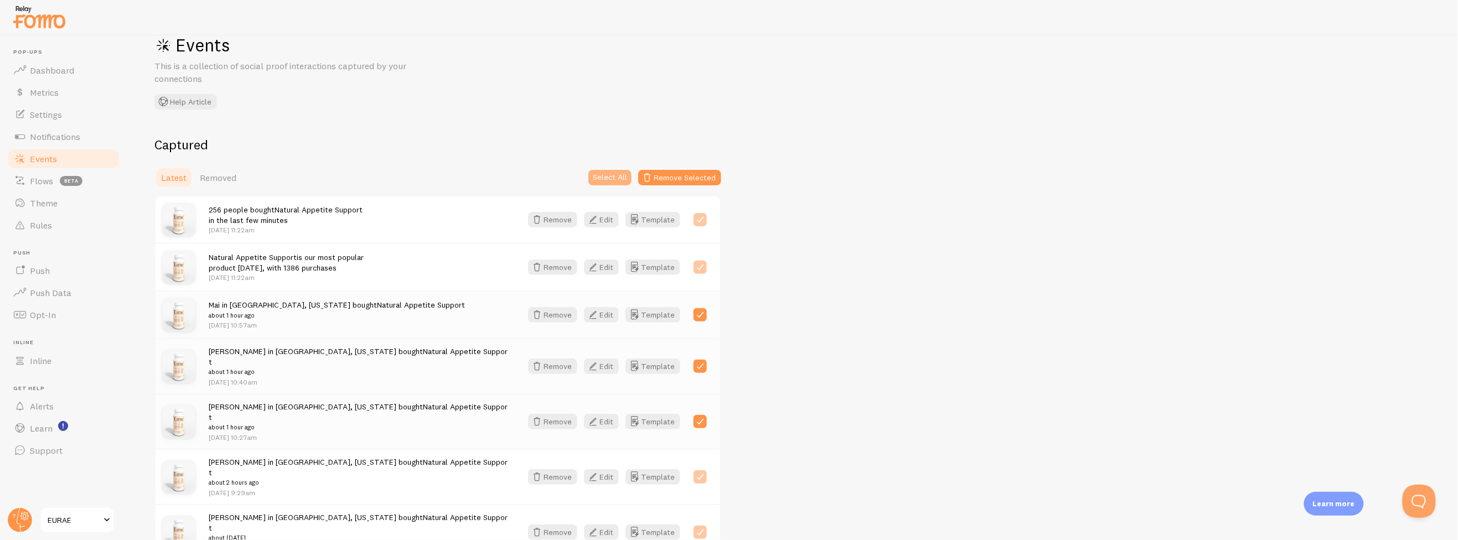
checkbox input "true"
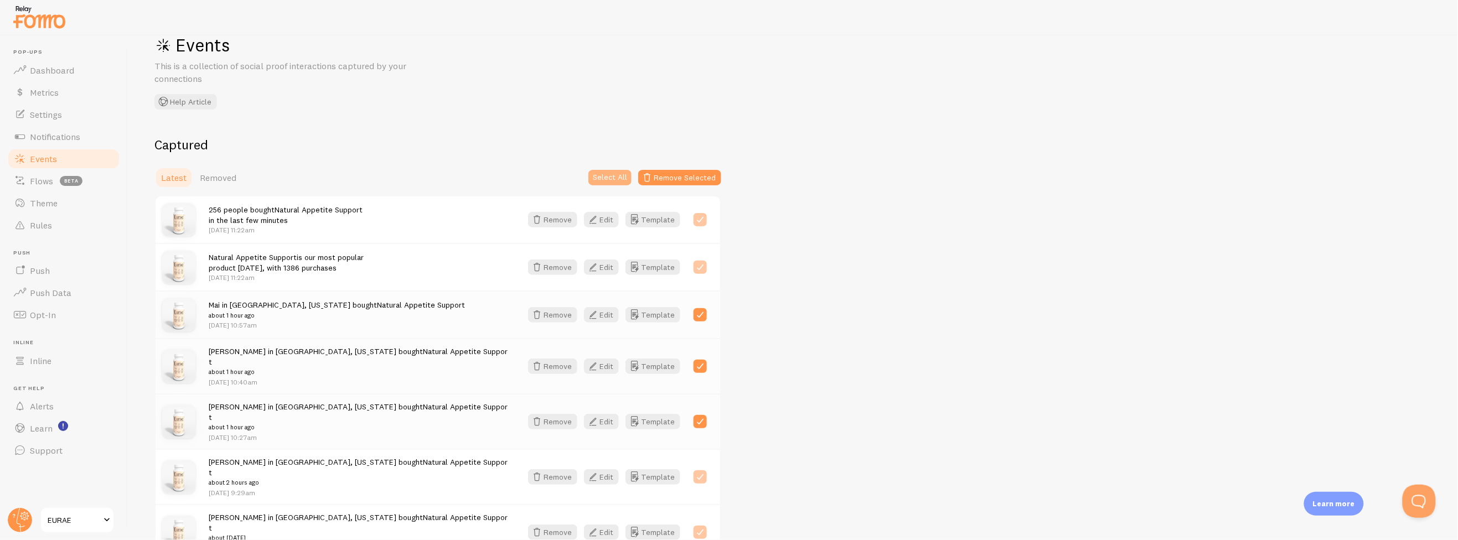
checkbox input "true"
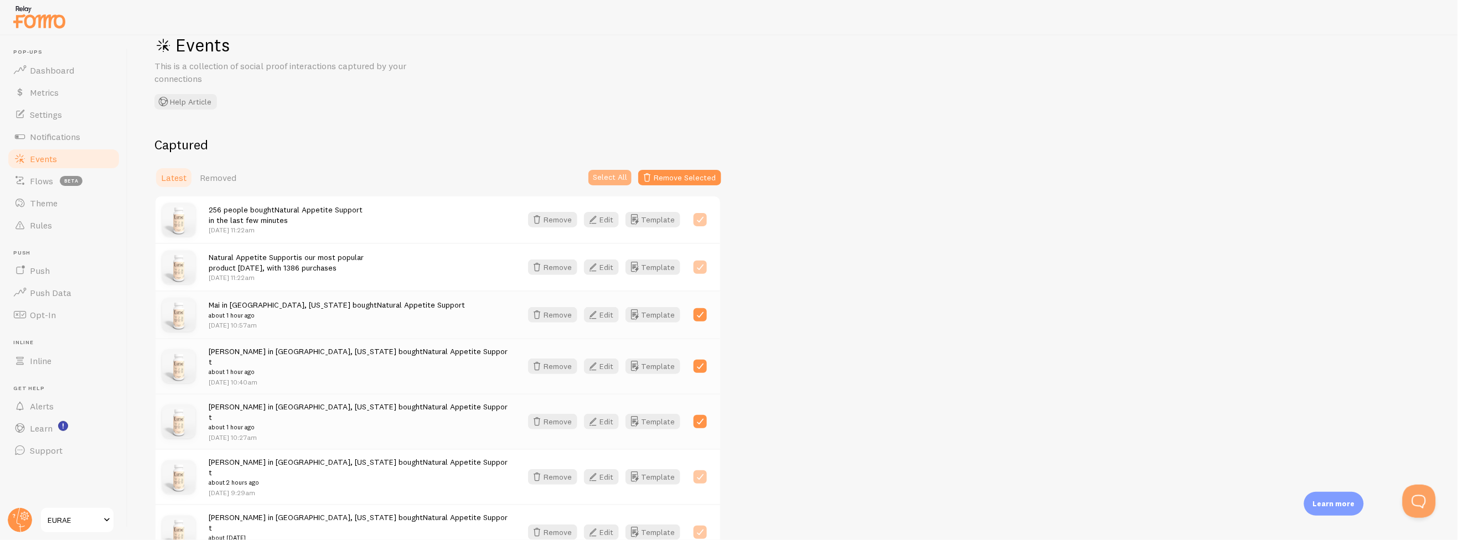
checkbox input "true"
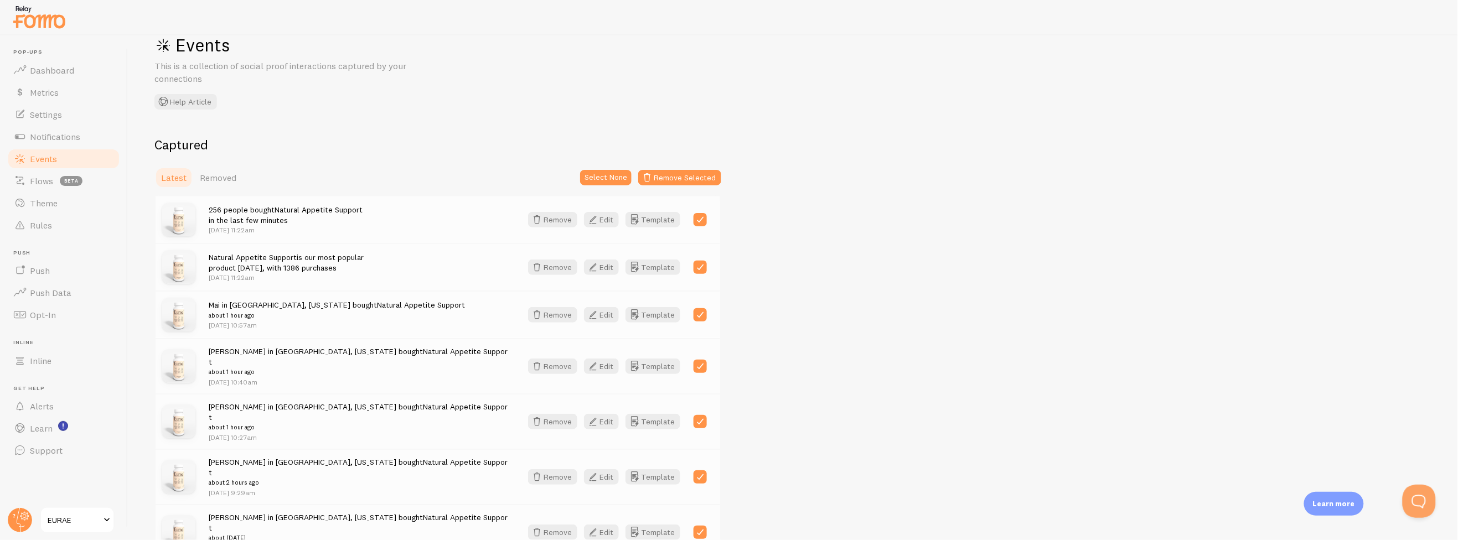
click at [695, 213] on label at bounding box center [700, 219] width 13 height 13
checkbox input "false"
click at [699, 264] on label at bounding box center [700, 267] width 13 height 13
checkbox input "false"
click at [683, 173] on button "Remove Selected" at bounding box center [679, 178] width 83 height 16
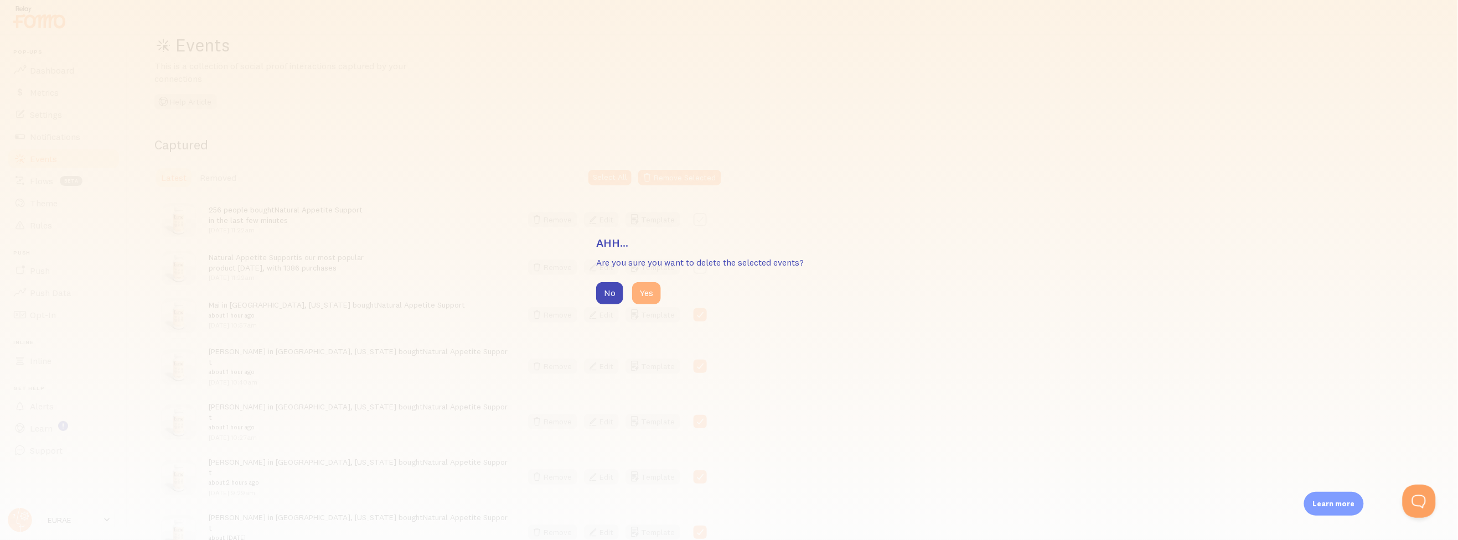
click at [658, 298] on button "Yes" at bounding box center [646, 293] width 29 height 22
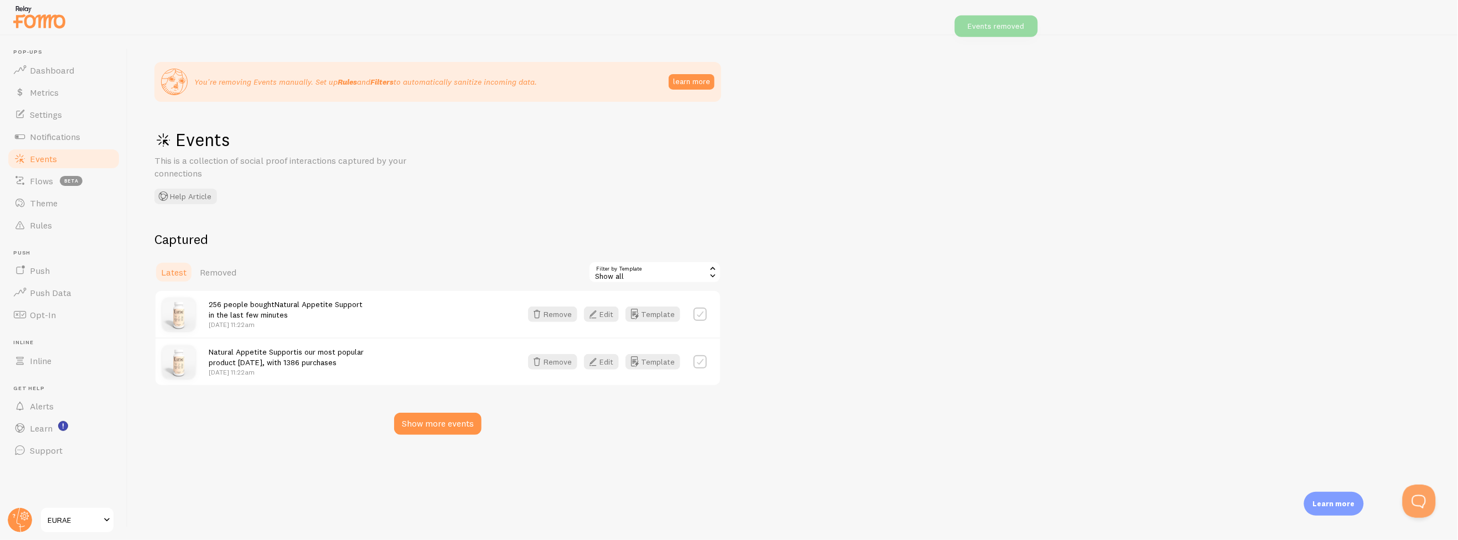
scroll to position [0, 0]
click at [63, 63] on link "Dashboard" at bounding box center [64, 70] width 114 height 22
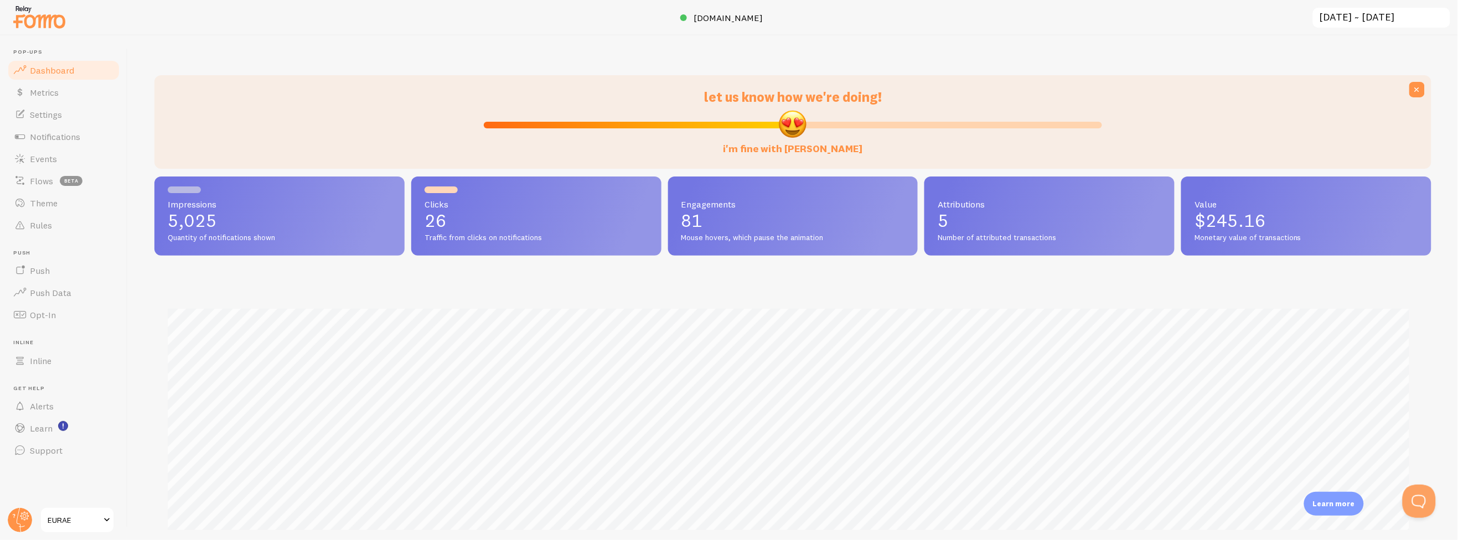
scroll to position [290, 1268]
click at [56, 163] on span "Events" at bounding box center [43, 158] width 27 height 11
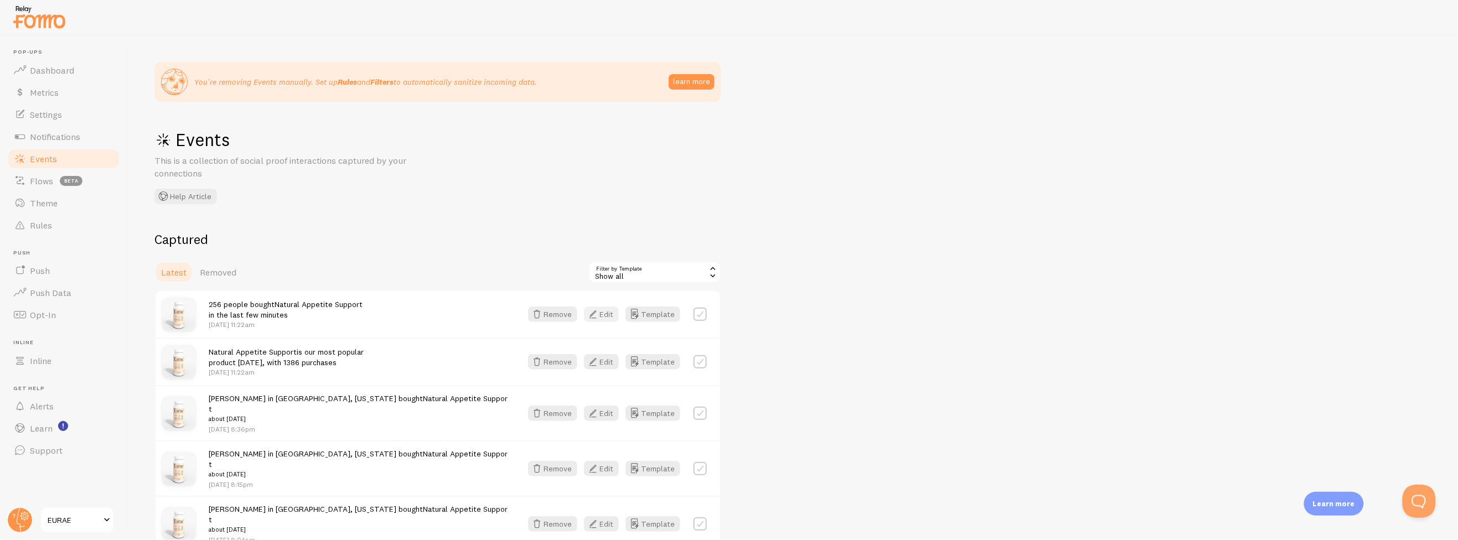
click at [602, 312] on button "Edit" at bounding box center [601, 315] width 35 height 16
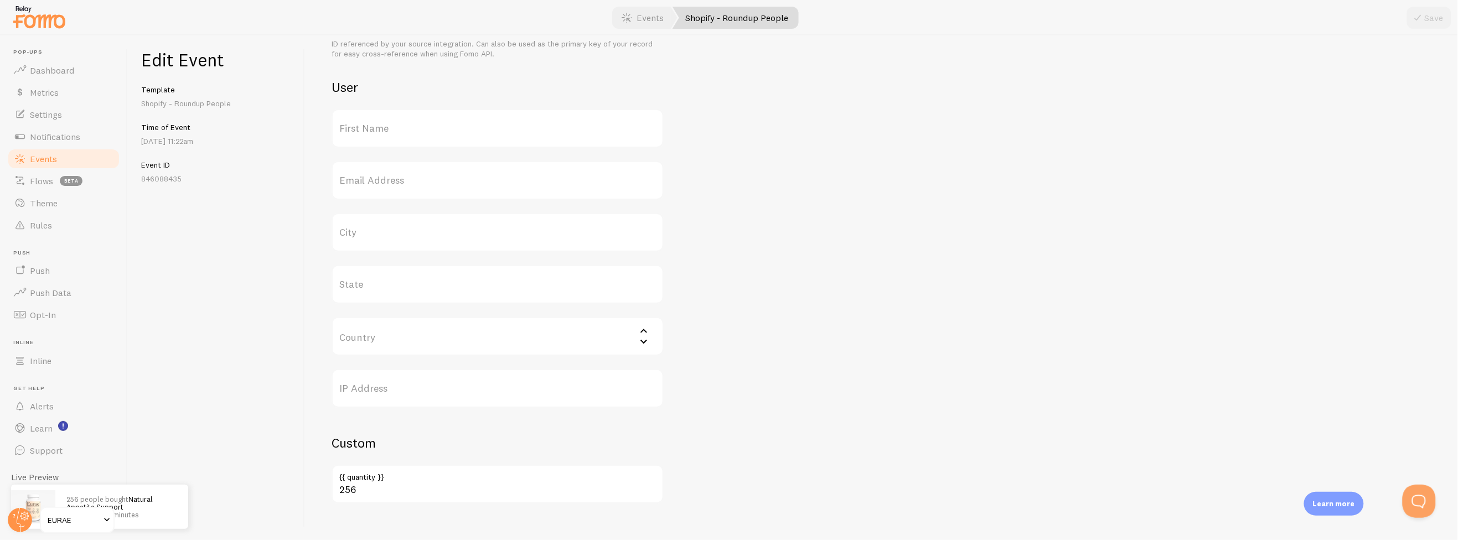
scroll to position [359, 0]
click at [68, 156] on link "Events" at bounding box center [64, 159] width 114 height 22
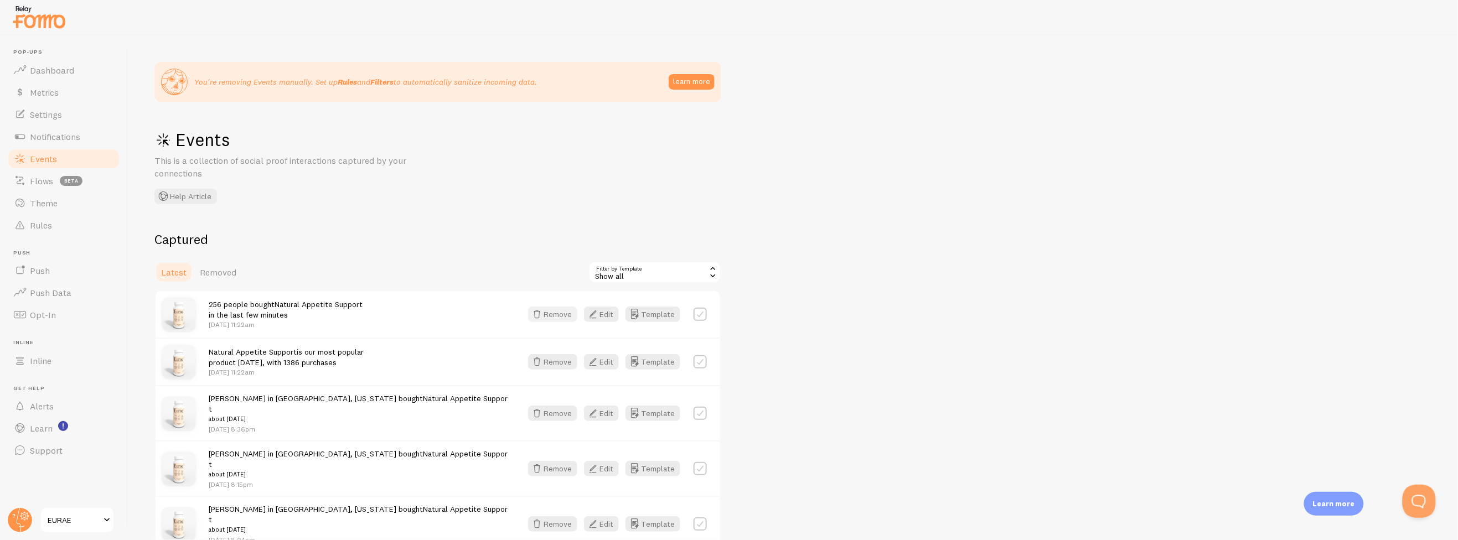
click at [571, 318] on button "Remove" at bounding box center [552, 315] width 49 height 16
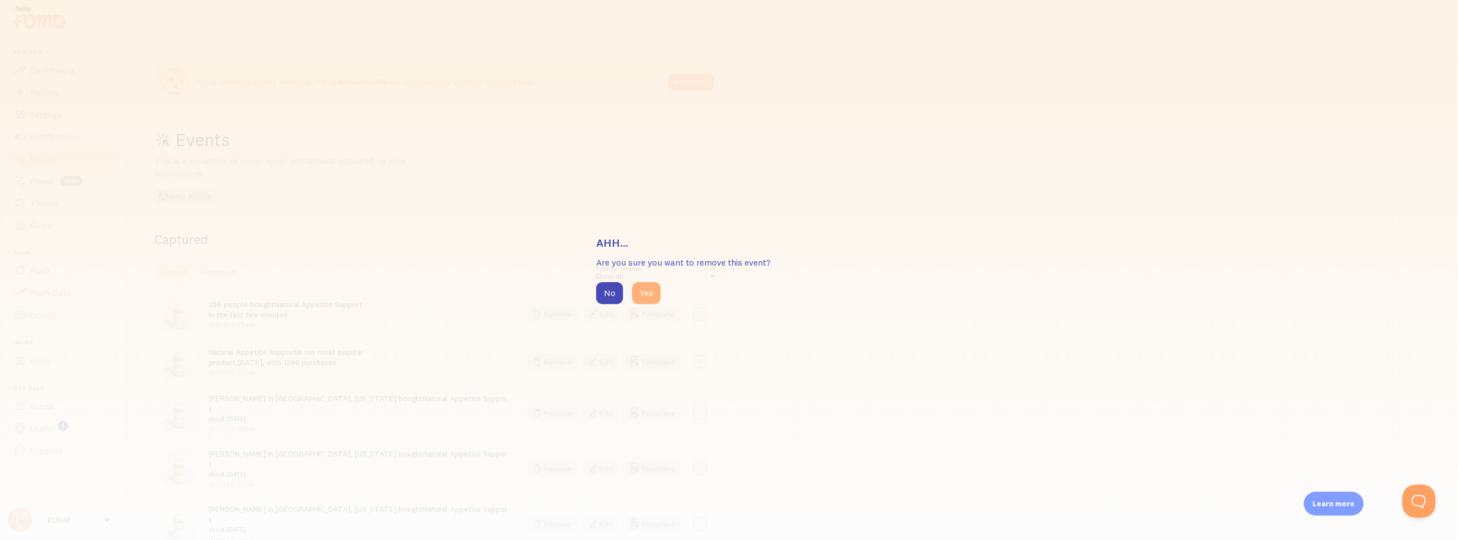
click at [647, 297] on button "Yes" at bounding box center [646, 293] width 29 height 22
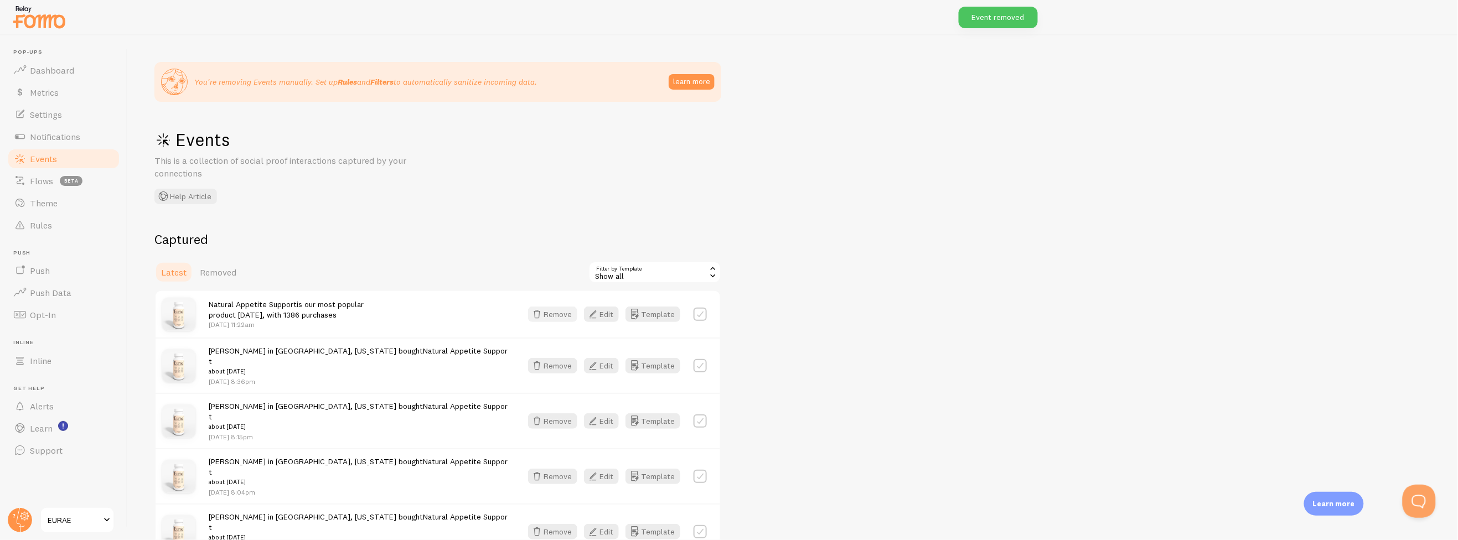
click at [564, 315] on button "Remove" at bounding box center [552, 315] width 49 height 16
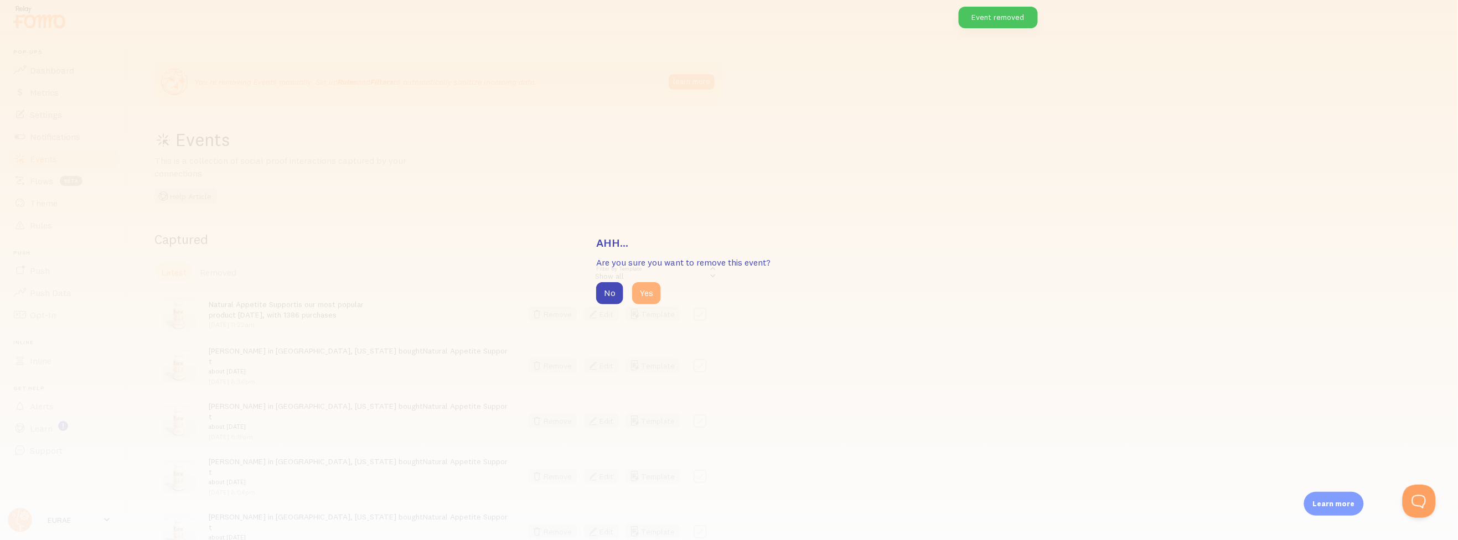
click at [648, 294] on button "Yes" at bounding box center [646, 293] width 29 height 22
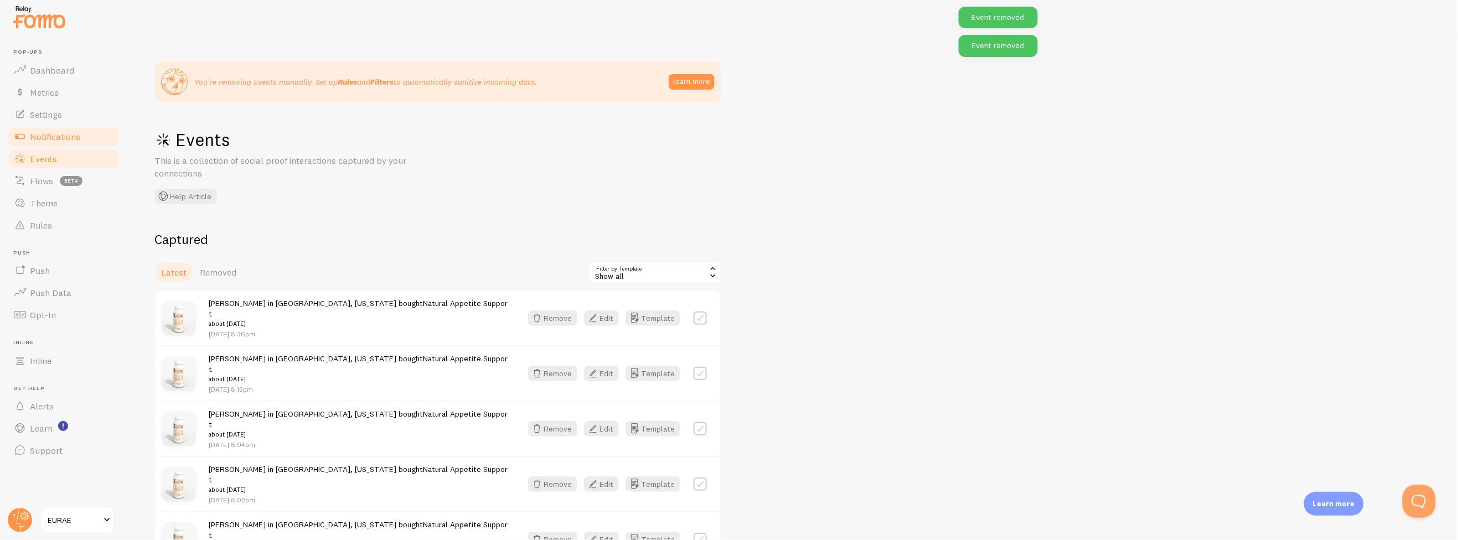
click at [49, 140] on span "Notifications" at bounding box center [55, 136] width 50 height 11
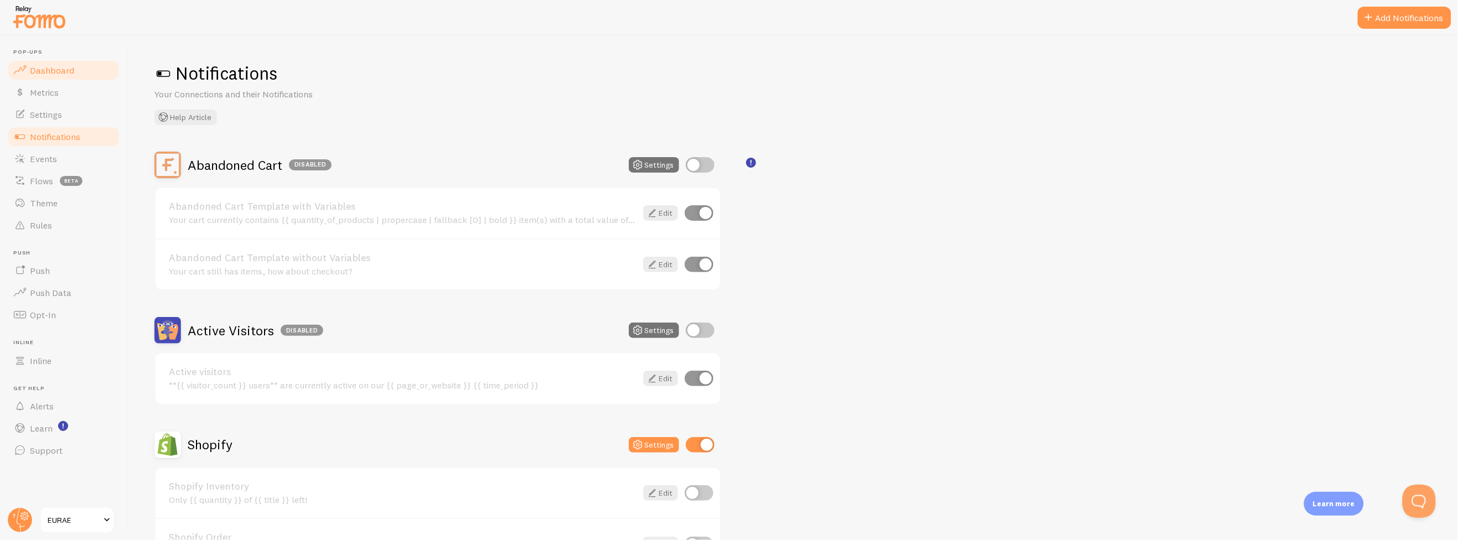
click at [65, 72] on span "Dashboard" at bounding box center [52, 70] width 44 height 11
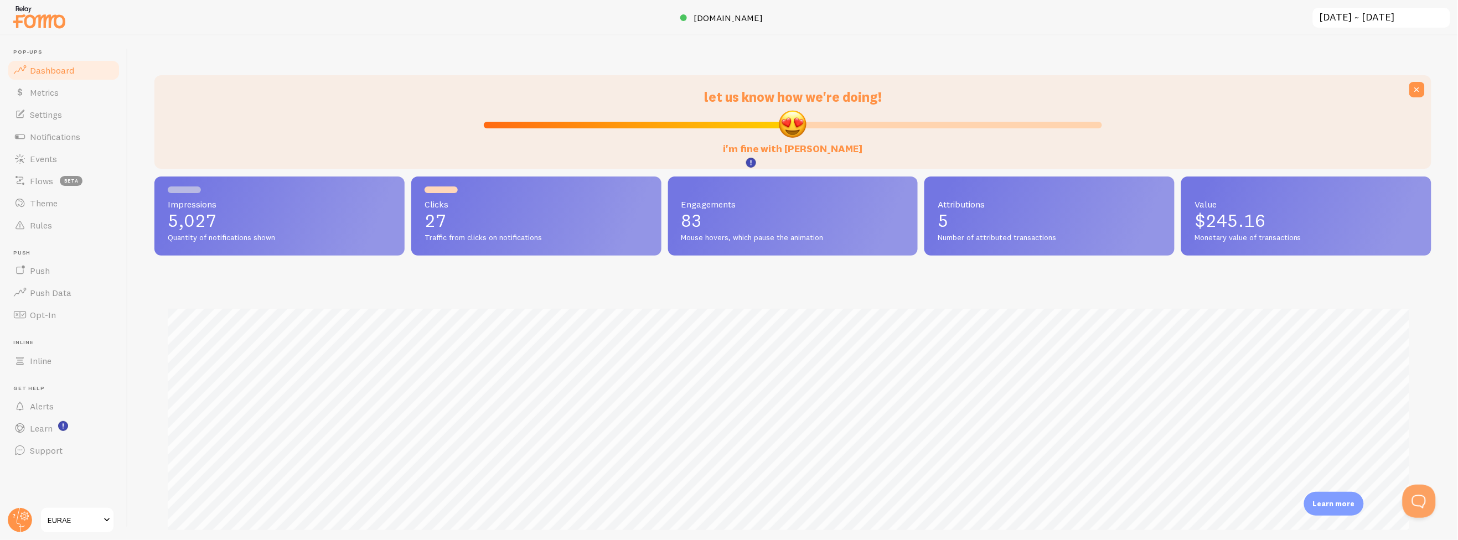
scroll to position [290, 1268]
click at [74, 157] on link "Events" at bounding box center [64, 159] width 114 height 22
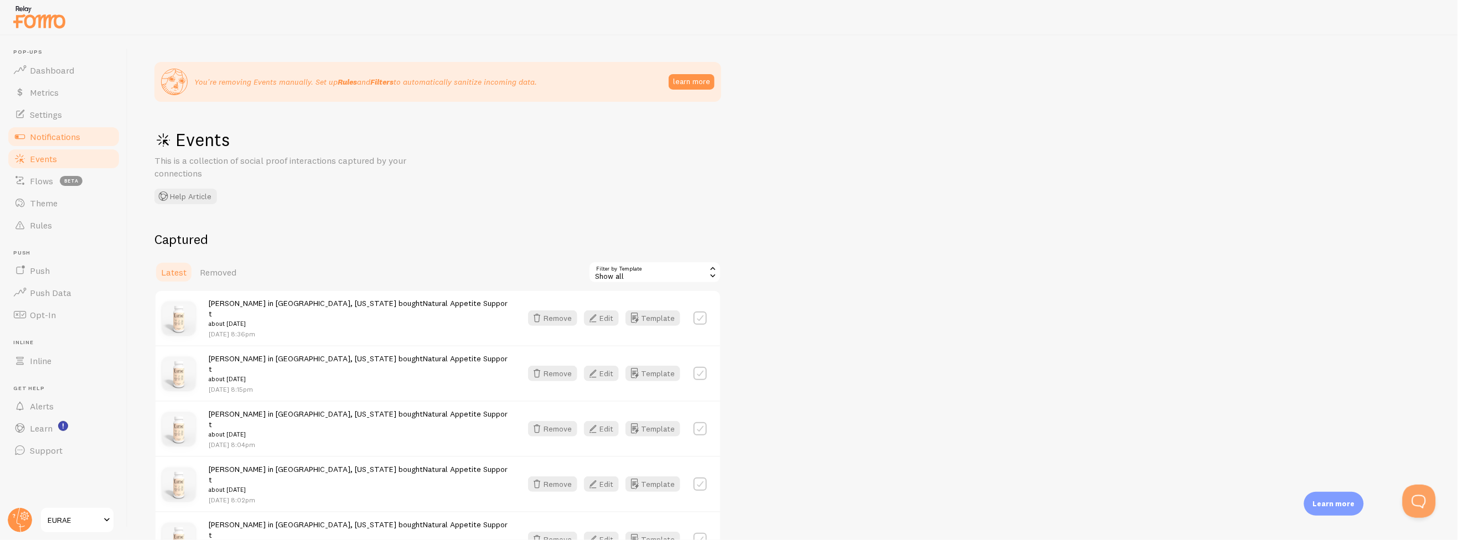
click at [90, 134] on link "Notifications" at bounding box center [64, 137] width 114 height 22
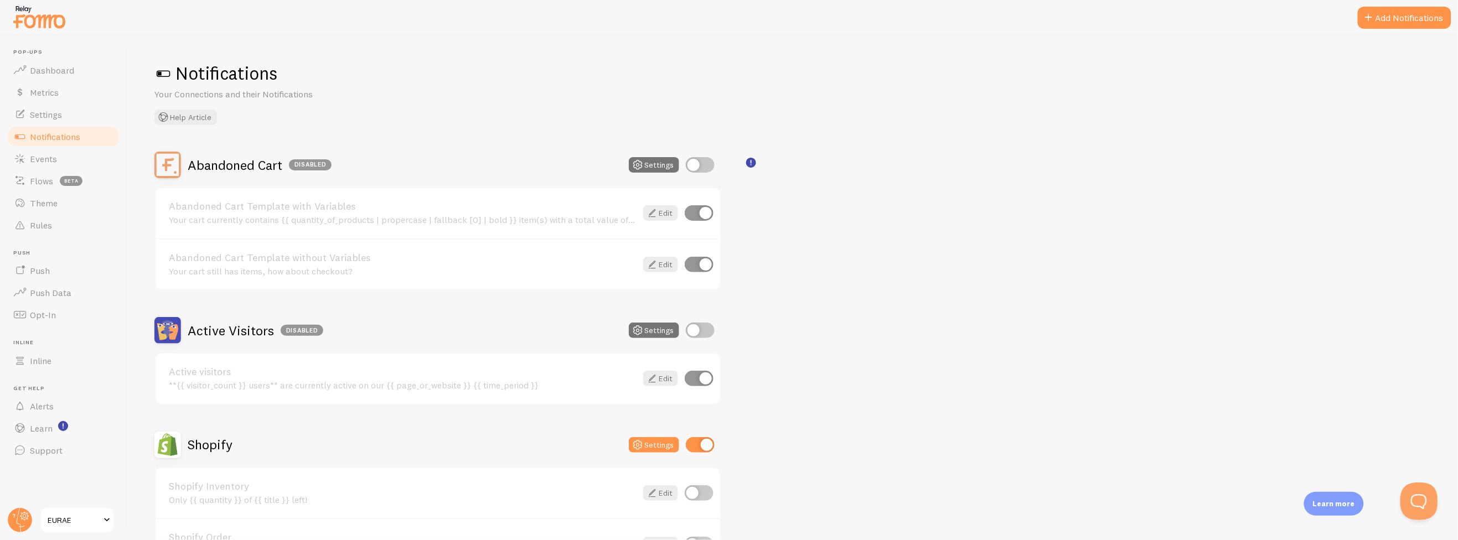
click at [1413, 491] on button "Open Beacon popover" at bounding box center [1416, 499] width 33 height 33
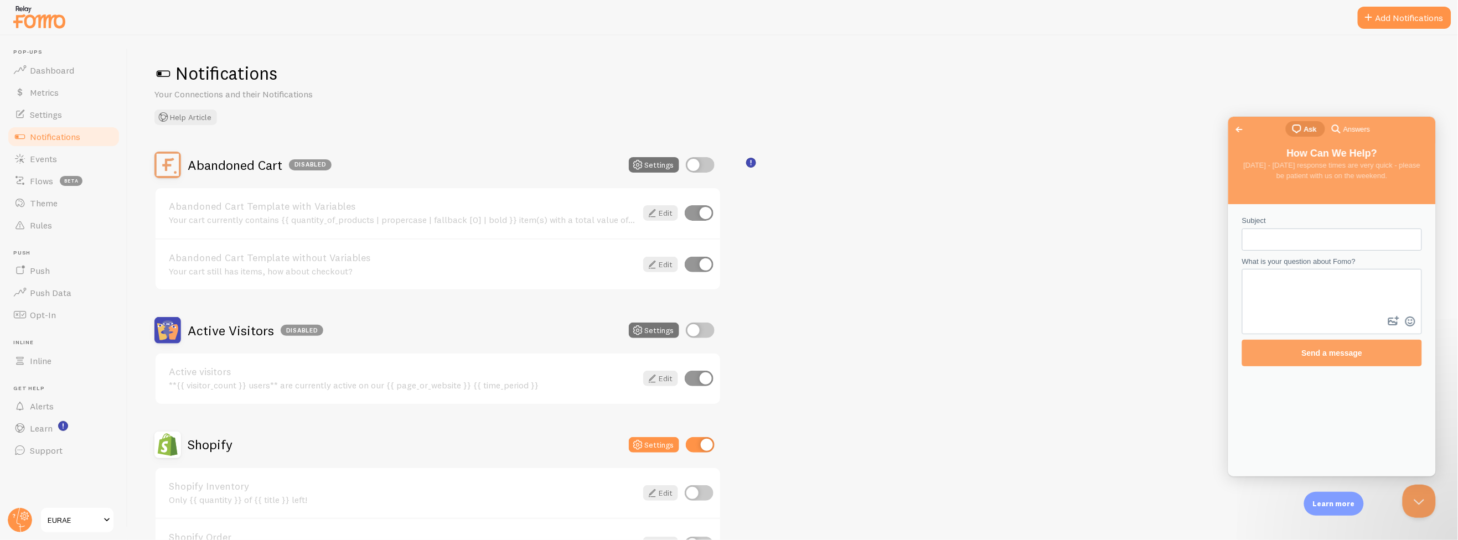
click at [1287, 234] on input "Subject" at bounding box center [1332, 239] width 162 height 20
click at [1338, 238] on input "my latest notifications on website arent updating correctly" at bounding box center [1332, 239] width 162 height 20
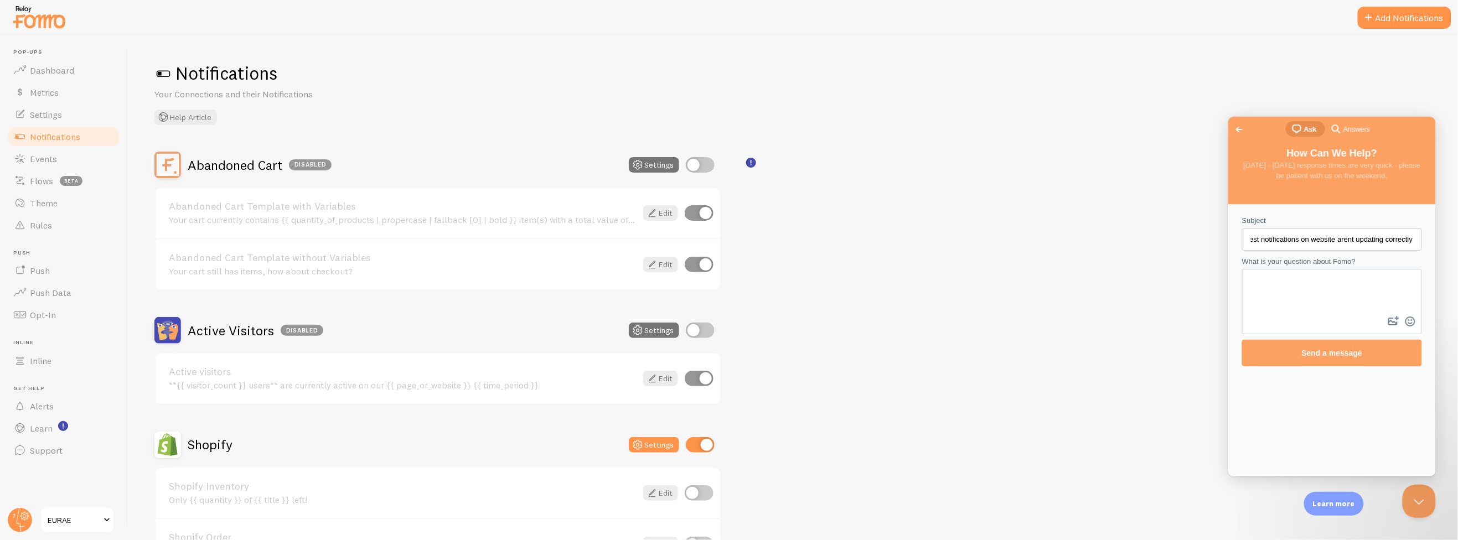
type input "my latest notifications on website arent updating correctly"
click at [1340, 278] on textarea "What is your question about Fomo?" at bounding box center [1332, 292] width 178 height 44
paste textarea "my latest notifications on website arent updating correctly"
type textarea "my latest notifications on website arent updating correctly"
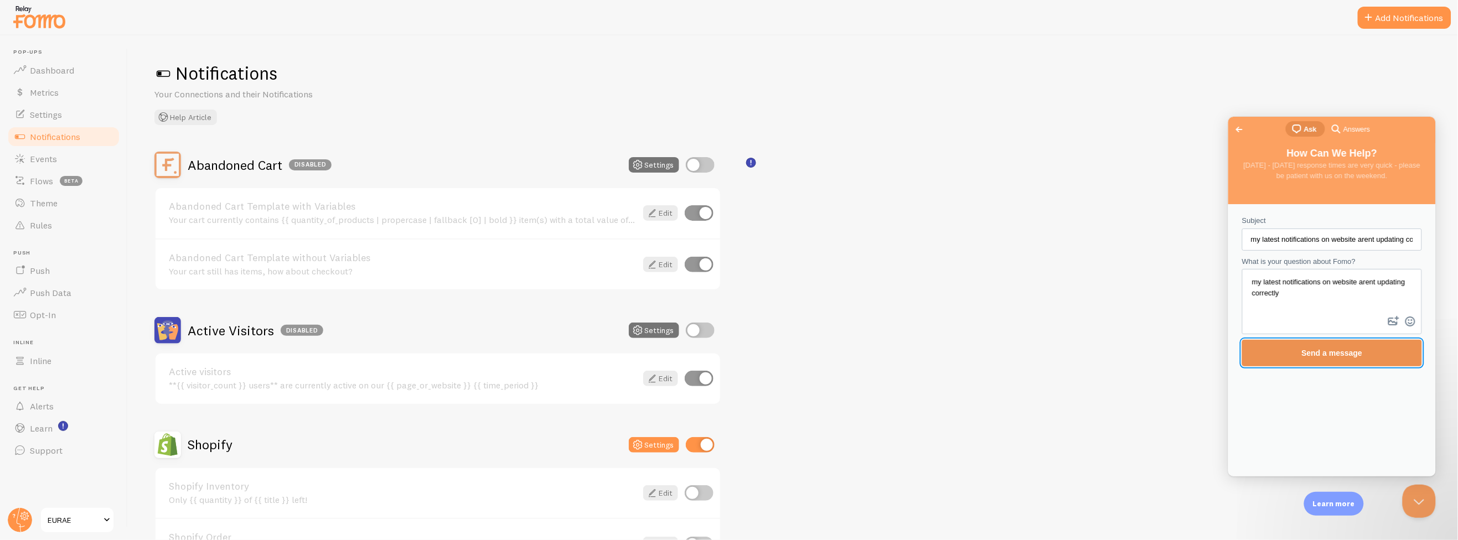
click at [1333, 343] on span "Send a message" at bounding box center [1332, 352] width 156 height 25
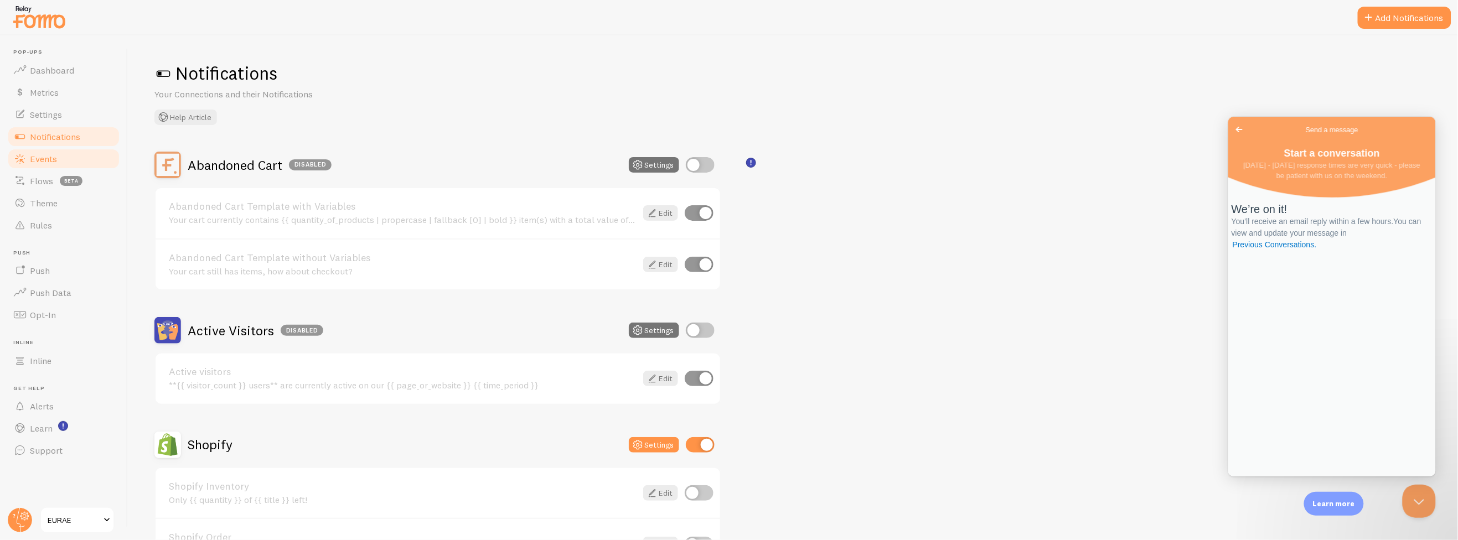
click at [73, 156] on link "Events" at bounding box center [64, 159] width 114 height 22
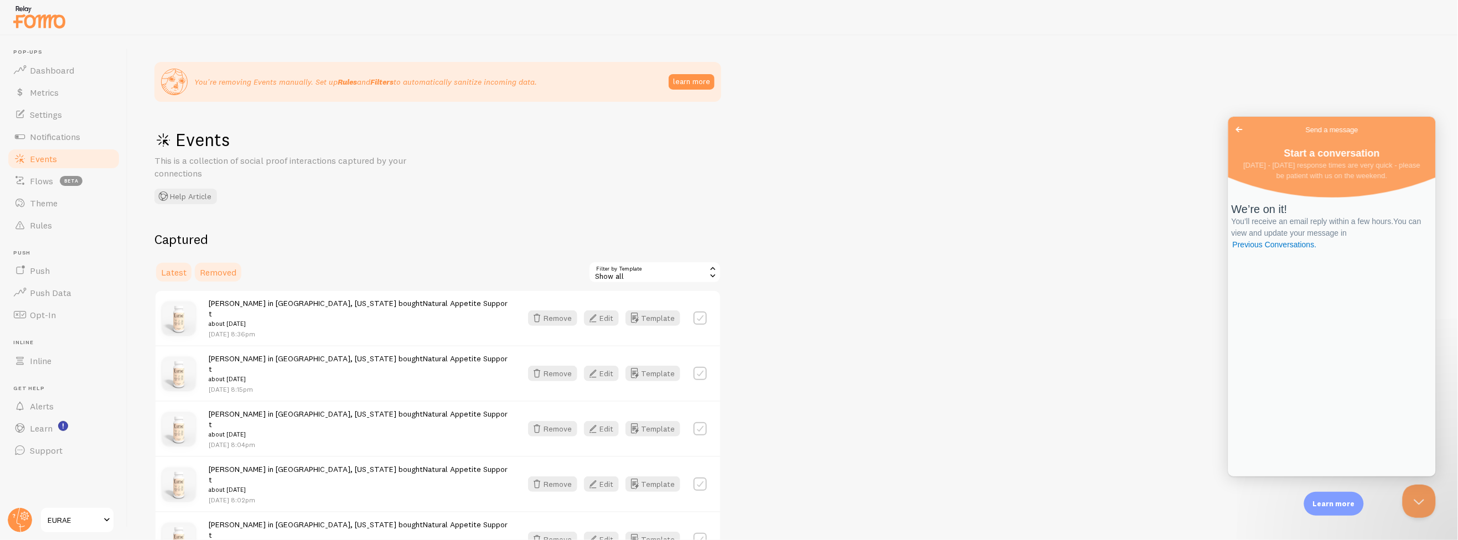
click at [236, 272] on link "Removed" at bounding box center [218, 272] width 50 height 22
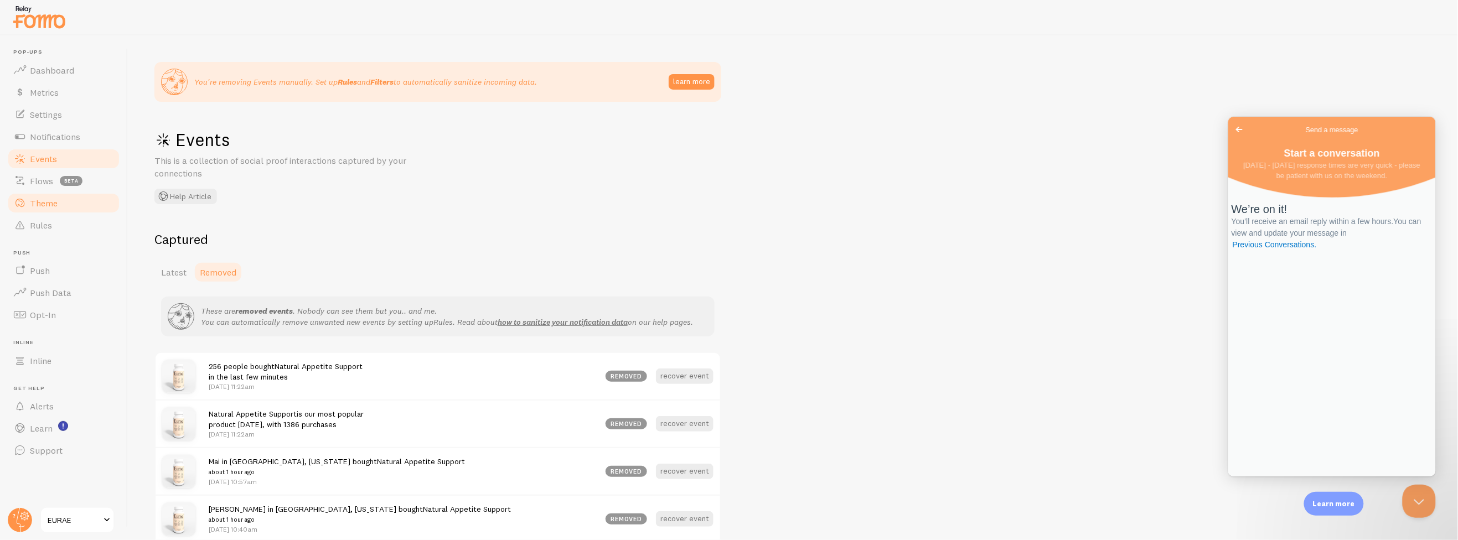
click at [77, 205] on link "Theme" at bounding box center [64, 203] width 114 height 22
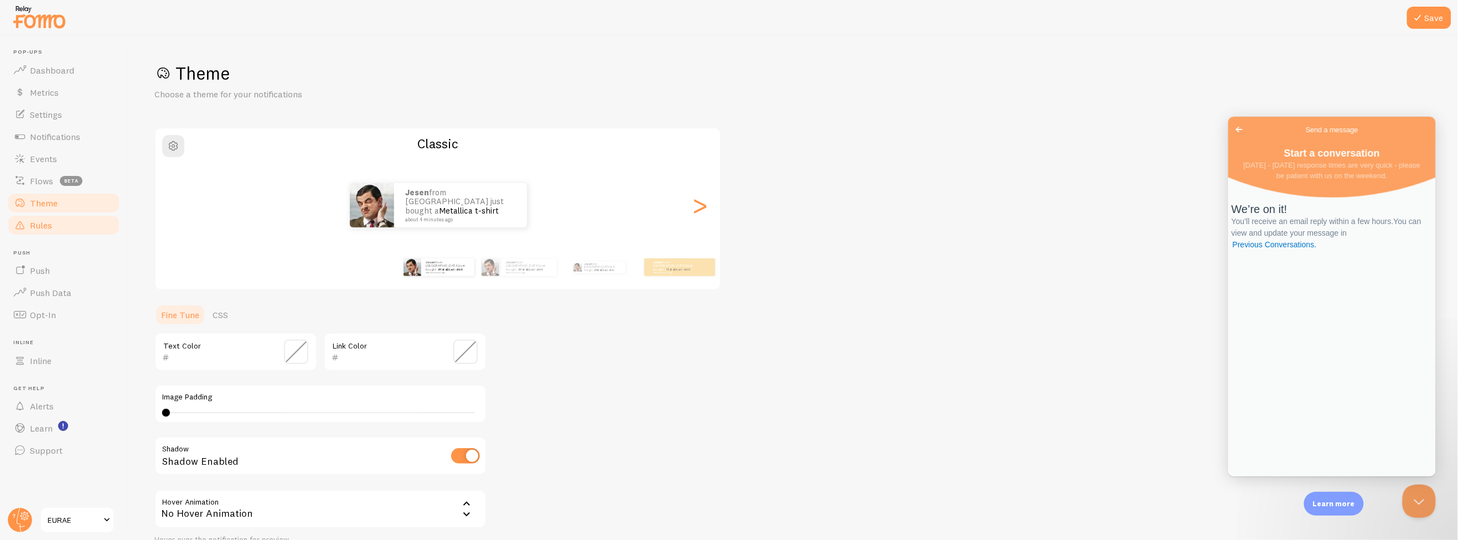
click at [86, 224] on link "Rules" at bounding box center [64, 225] width 114 height 22
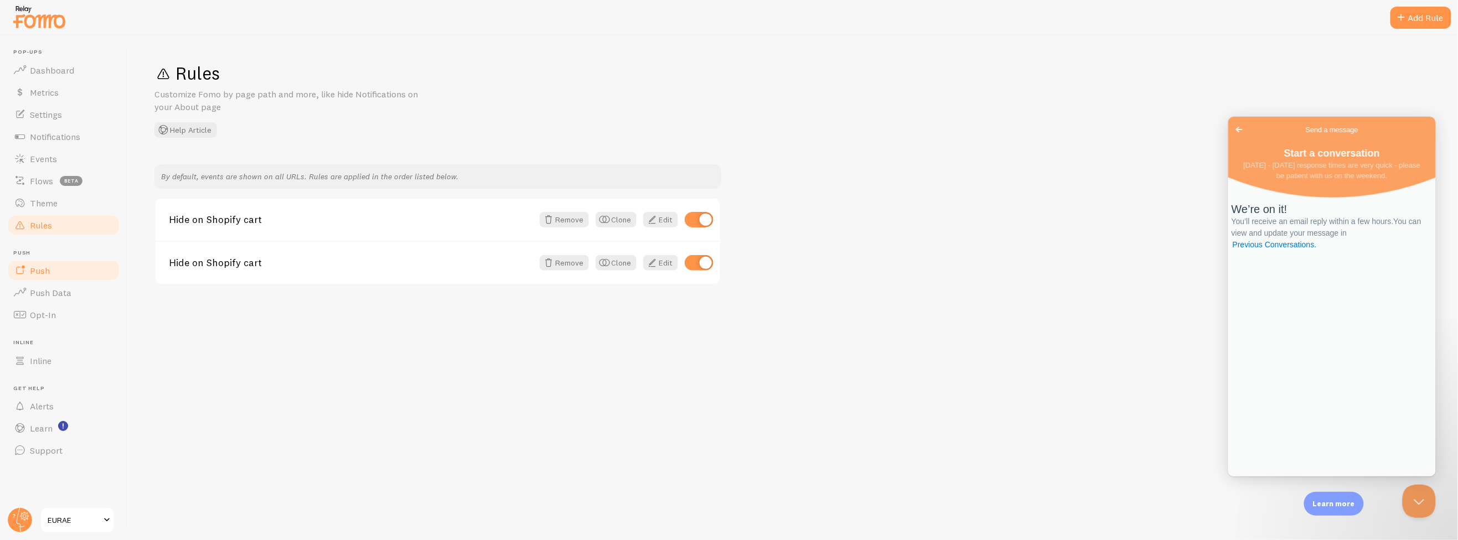
click at [78, 264] on link "Push" at bounding box center [64, 271] width 114 height 22
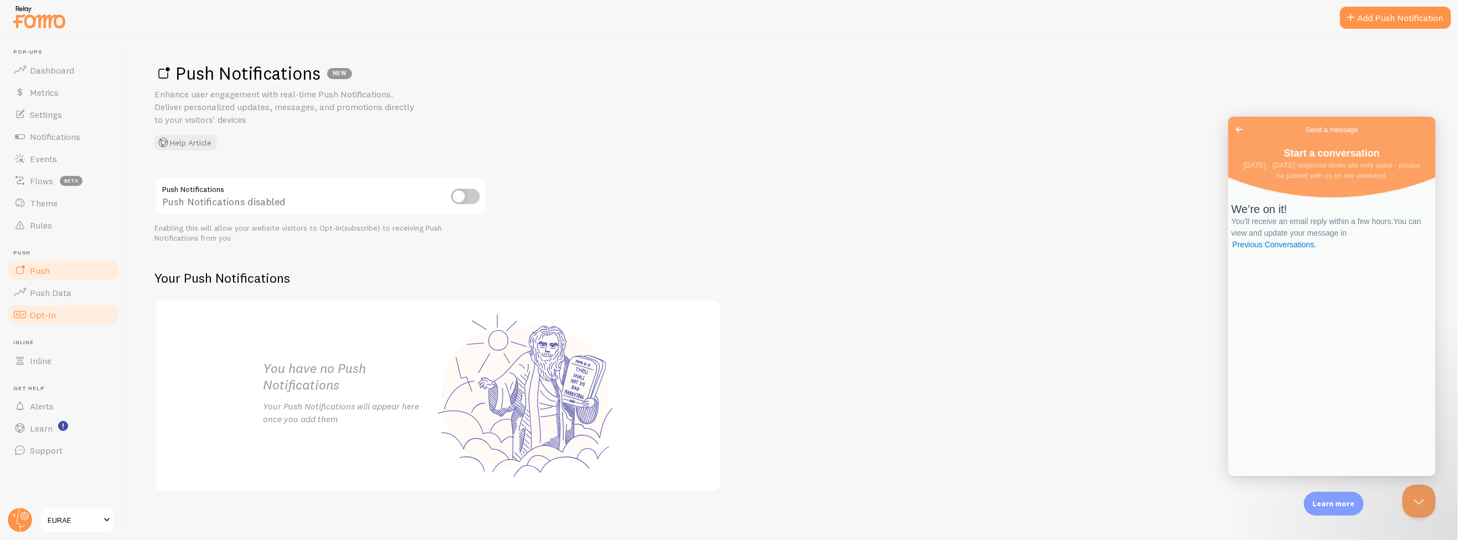
click at [74, 318] on link "Opt-In" at bounding box center [64, 315] width 114 height 22
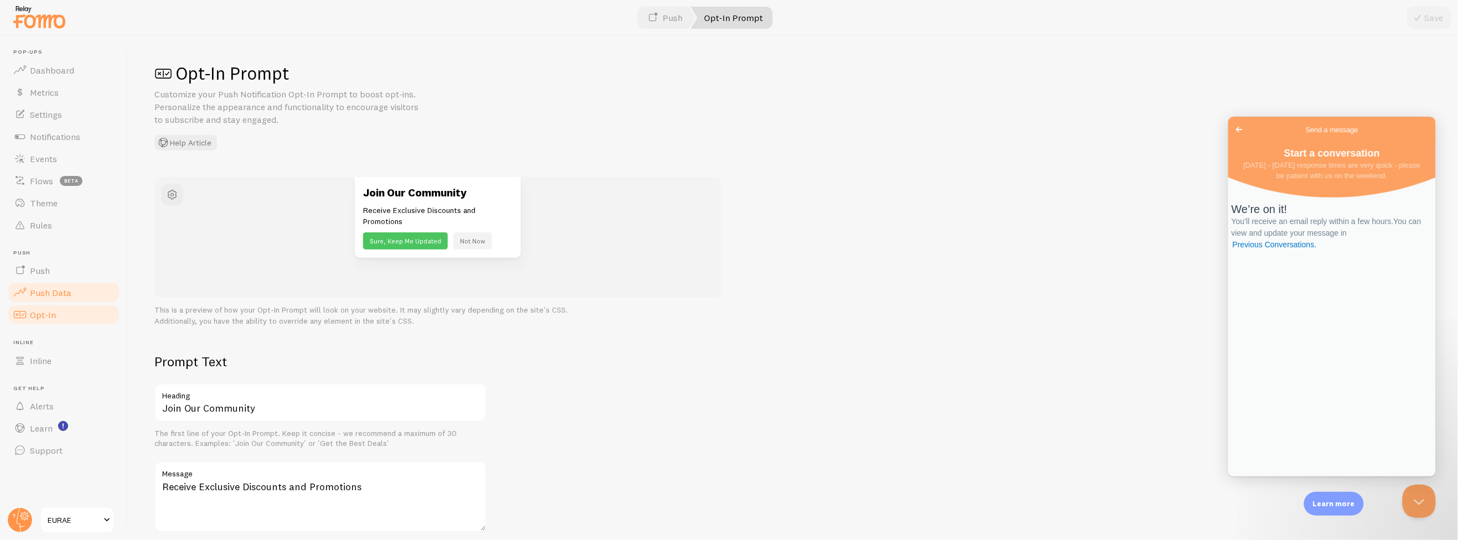
click at [77, 283] on link "Push Data" at bounding box center [64, 293] width 114 height 22
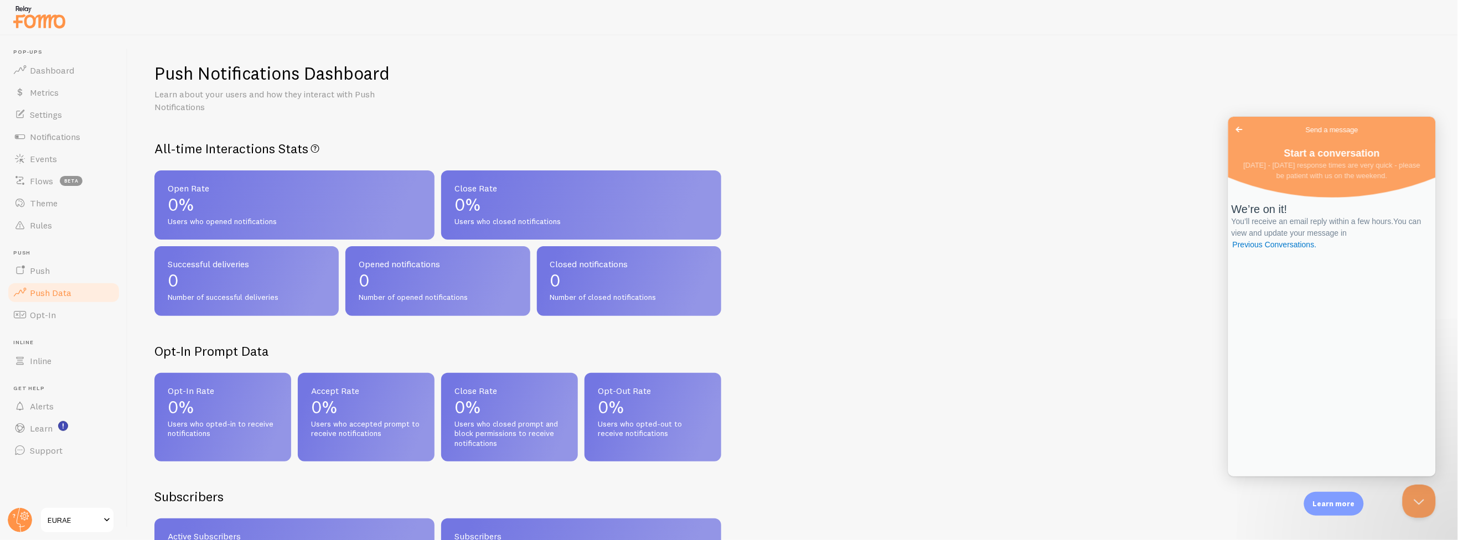
click at [1251, 129] on link "Go back" at bounding box center [1239, 129] width 27 height 16
